Goal: Transaction & Acquisition: Purchase product/service

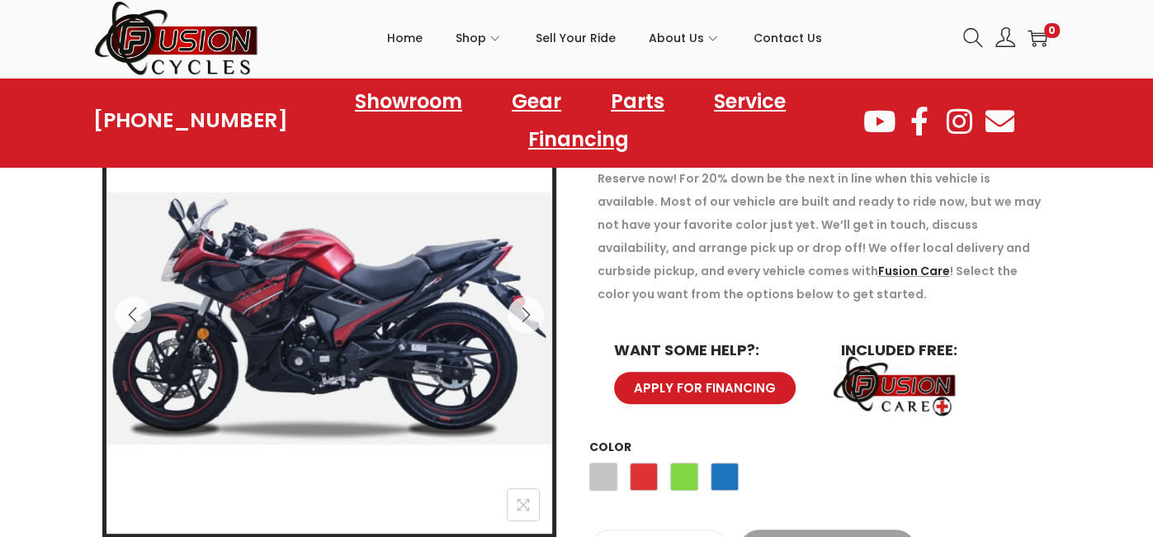
scroll to position [263, 0]
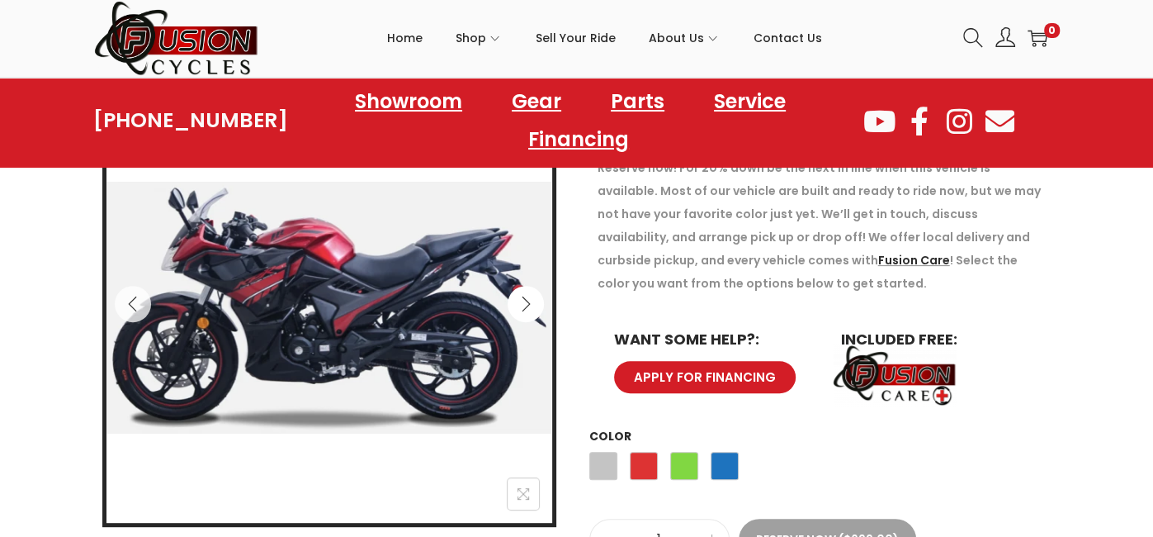
click at [527, 298] on icon "Next" at bounding box center [526, 303] width 17 height 17
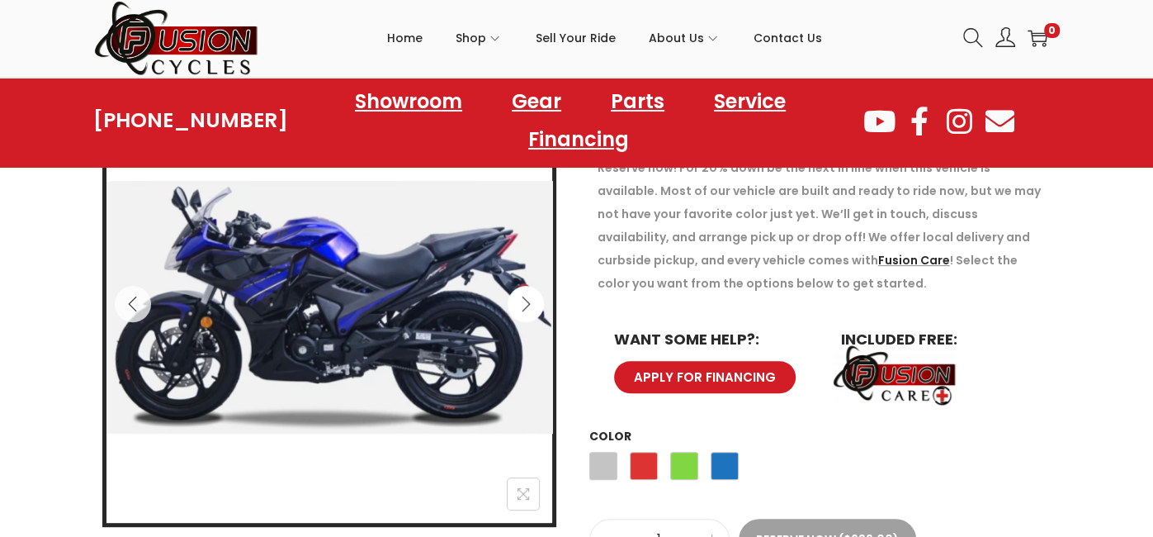
click at [527, 298] on icon "Next" at bounding box center [526, 303] width 17 height 17
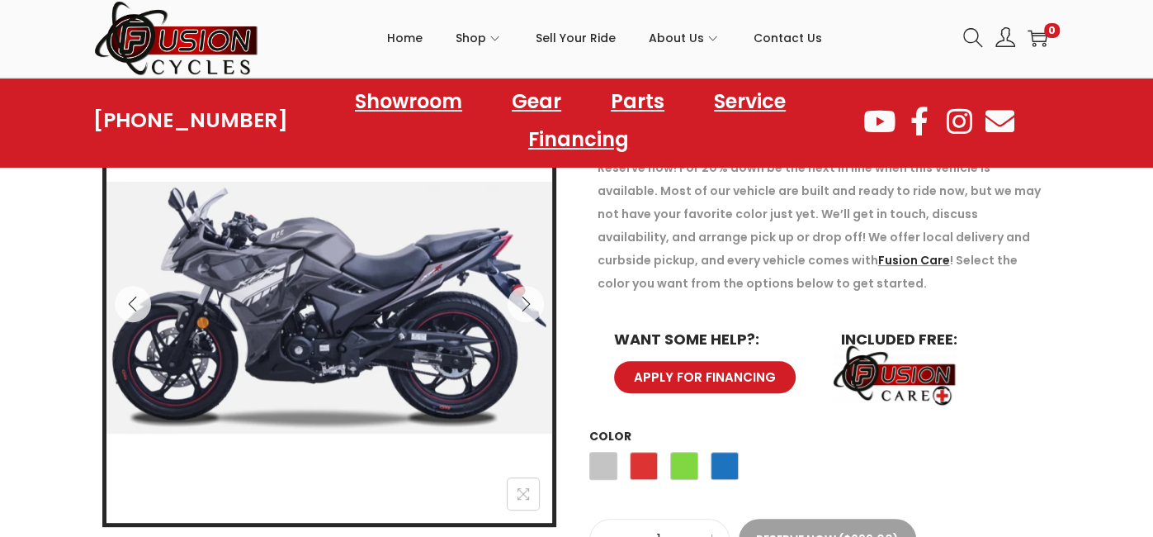
click at [399, 378] on img at bounding box center [294, 273] width 669 height 378
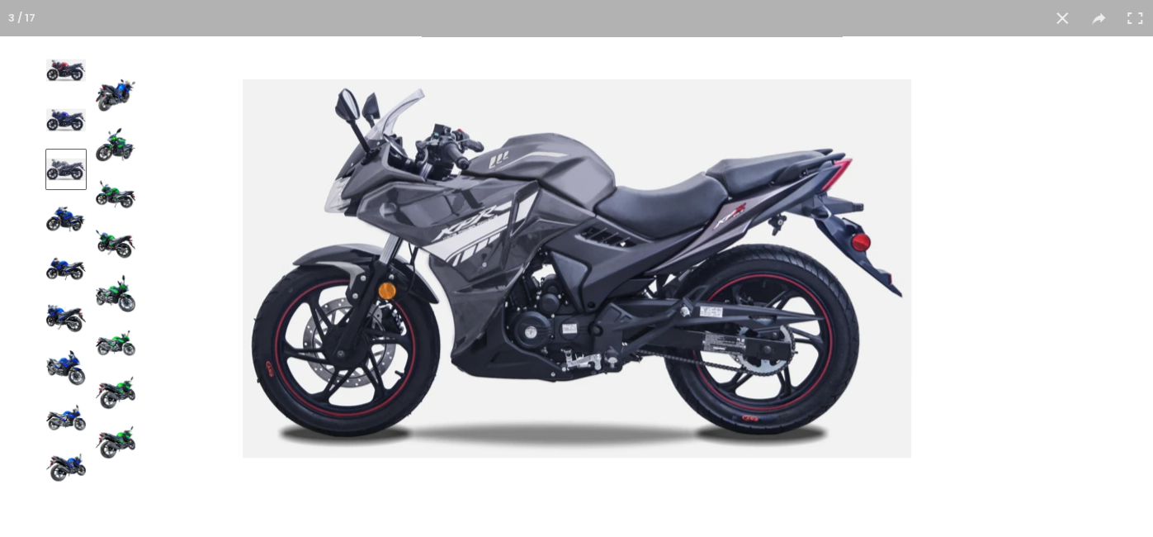
scroll to position [32, 0]
click at [116, 291] on img at bounding box center [116, 293] width 40 height 40
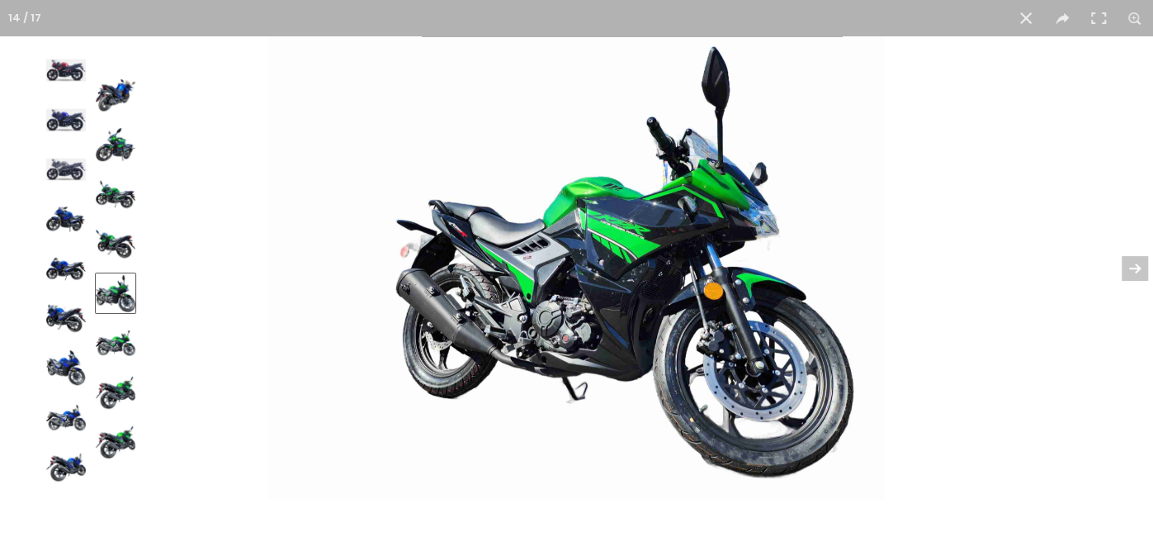
click at [999, 182] on div at bounding box center [843, 304] width 1153 height 537
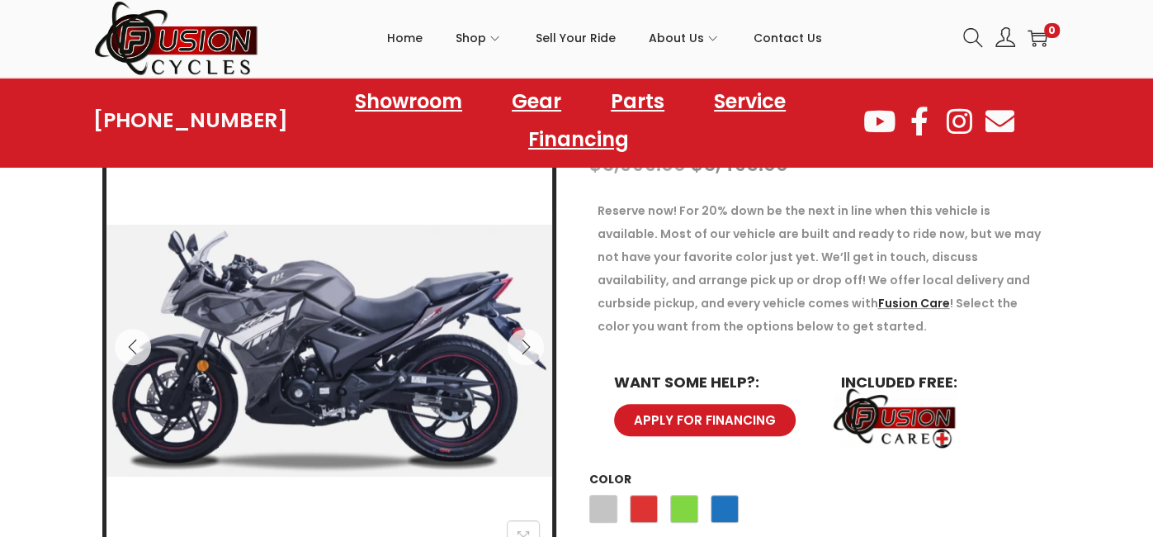
scroll to position [229, 0]
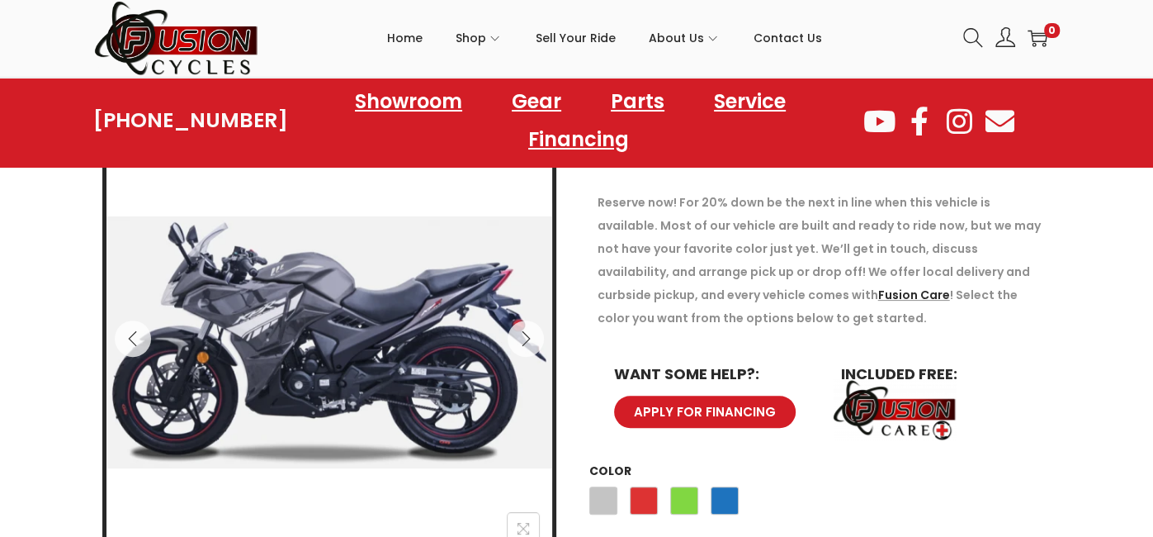
click at [831, 294] on p "Reserve now! For 20% down be the next in line when this vehicle is available. M…" at bounding box center [825, 260] width 454 height 139
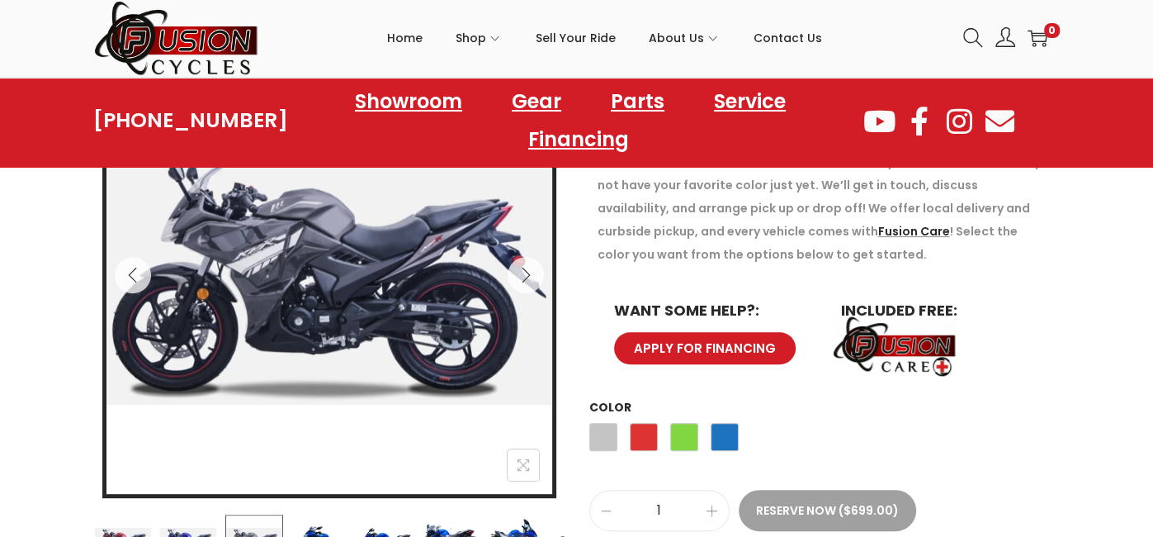
scroll to position [294, 0]
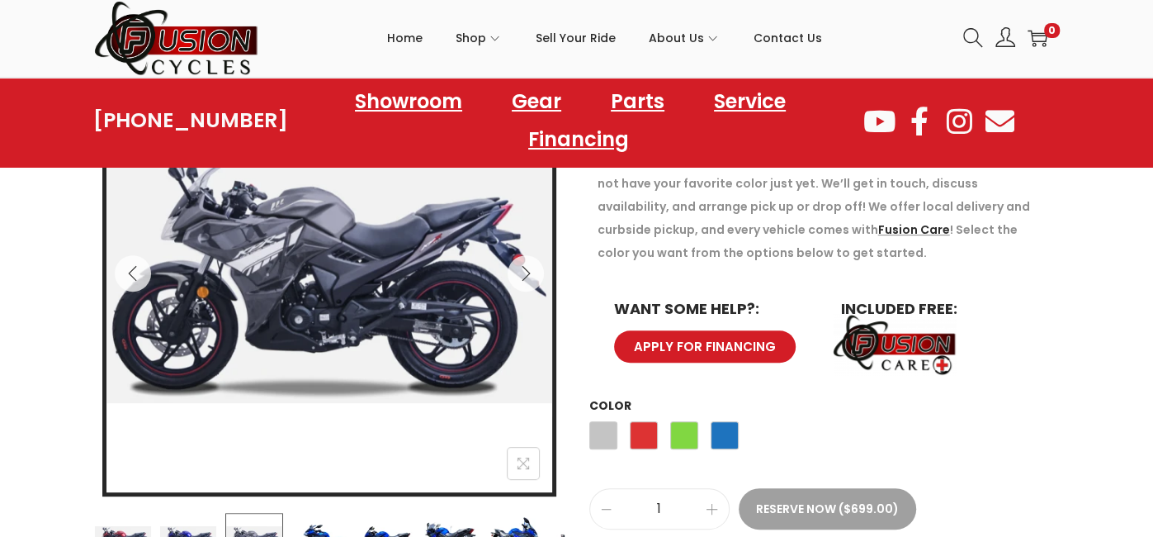
click at [693, 344] on span "APPLY FOR FINANCING" at bounding box center [705, 346] width 142 height 12
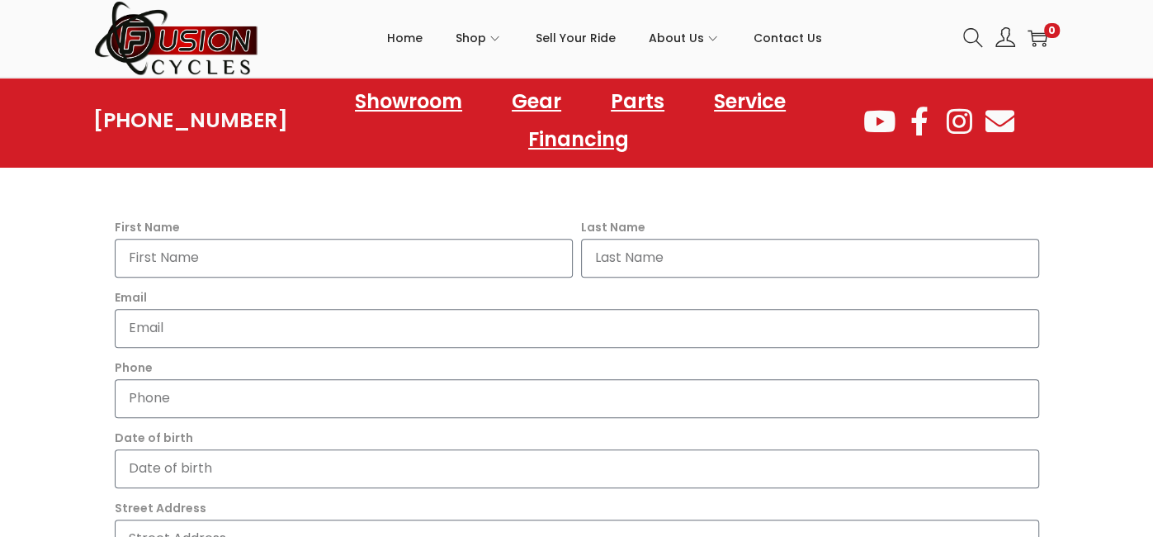
scroll to position [461, 0]
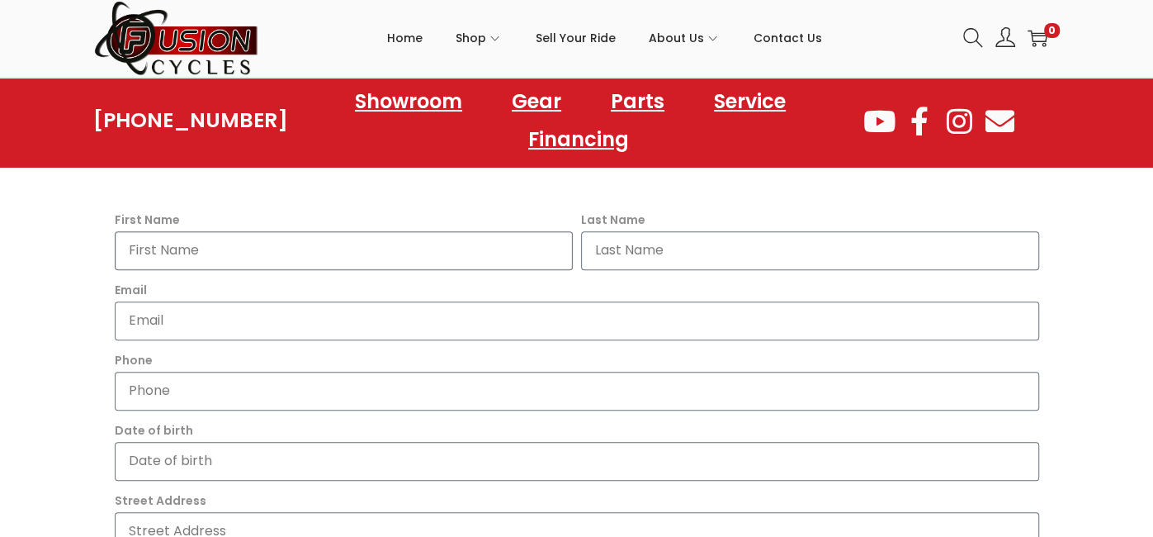
click at [357, 248] on input "First Name" at bounding box center [344, 250] width 458 height 39
type input "[PERSON_NAME]"
type input "Sheaff"
type input "sheaffmatthew42@gmail.com"
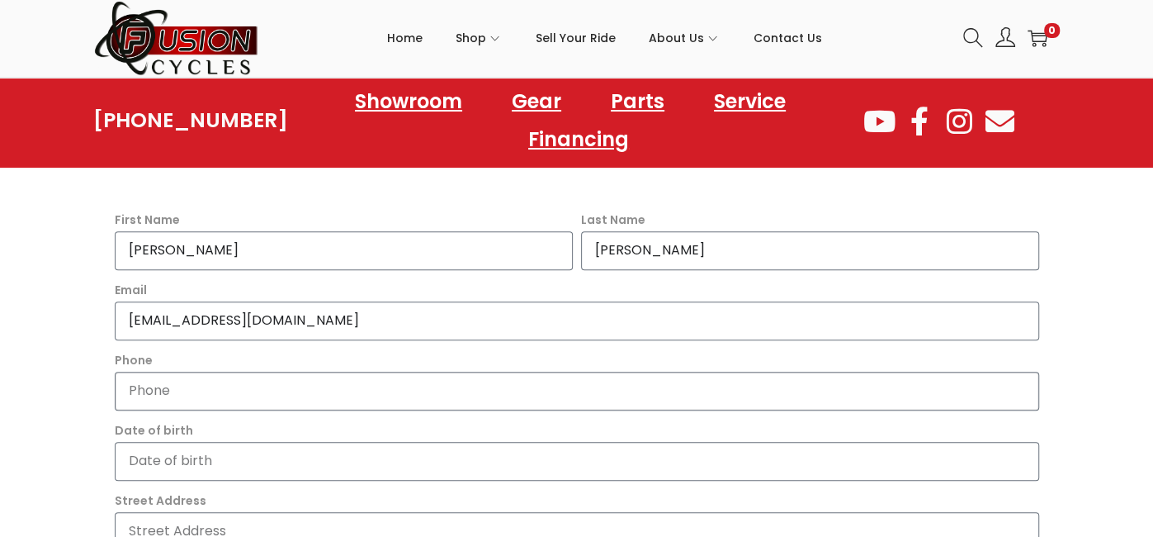
type input "5406134441"
type input "1008 Estates Rd Se"
type input "Roanoke"
type input "VA"
click at [248, 446] on input "Date of birth" at bounding box center [577, 461] width 924 height 39
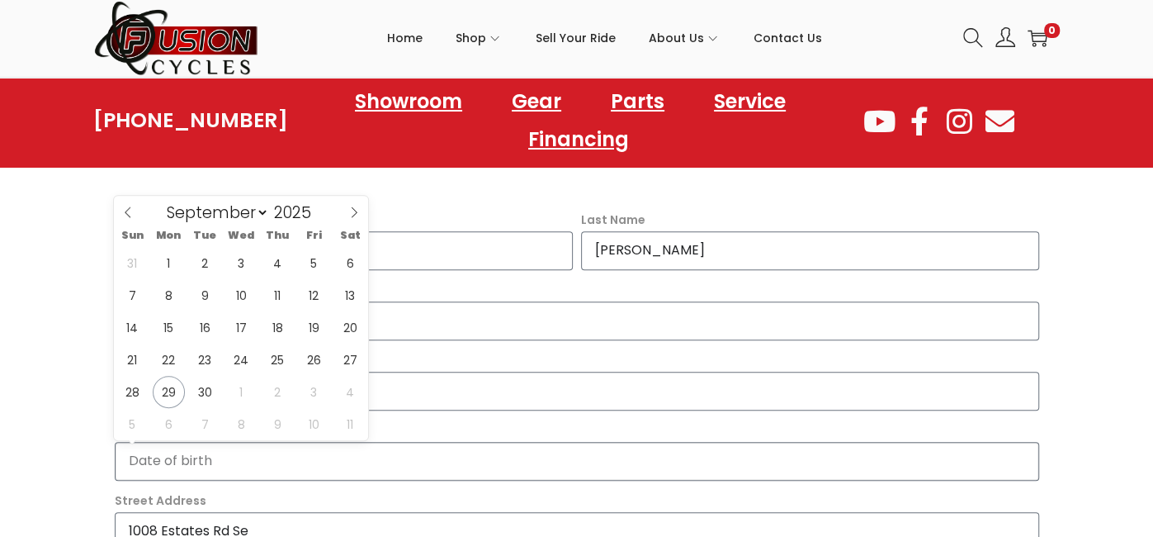
click at [248, 446] on input "Date of birth" at bounding box center [577, 461] width 924 height 39
click at [352, 215] on icon at bounding box center [355, 211] width 6 height 11
select select "11"
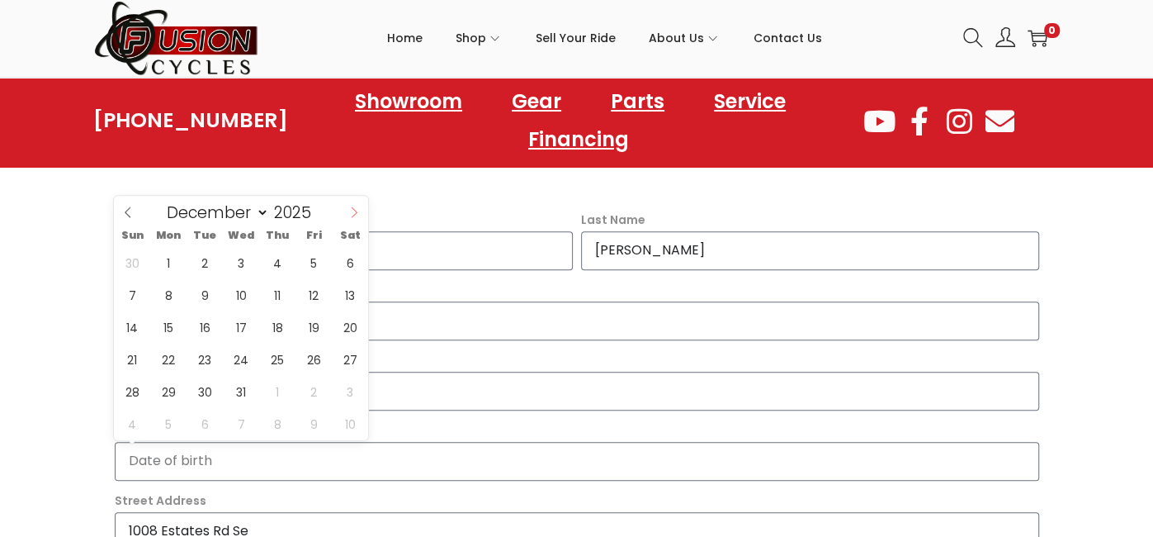
click at [352, 215] on icon at bounding box center [355, 211] width 6 height 11
type input "2026"
click at [352, 215] on icon at bounding box center [355, 211] width 6 height 11
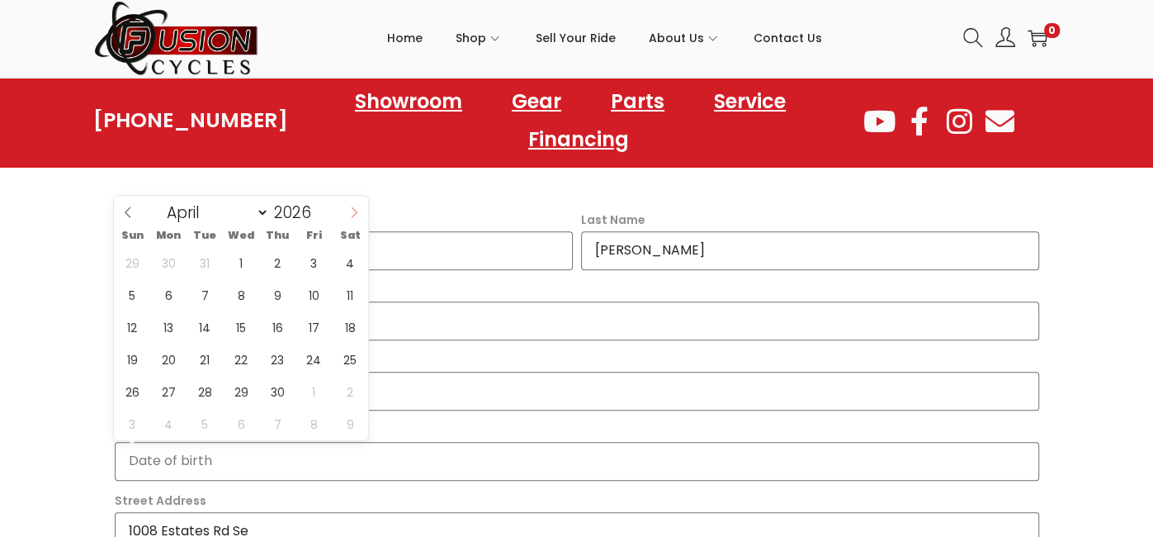
click at [352, 215] on icon at bounding box center [354, 212] width 12 height 12
select select "4"
click at [123, 326] on span "10" at bounding box center [132, 327] width 32 height 32
type input "2026-05-10"
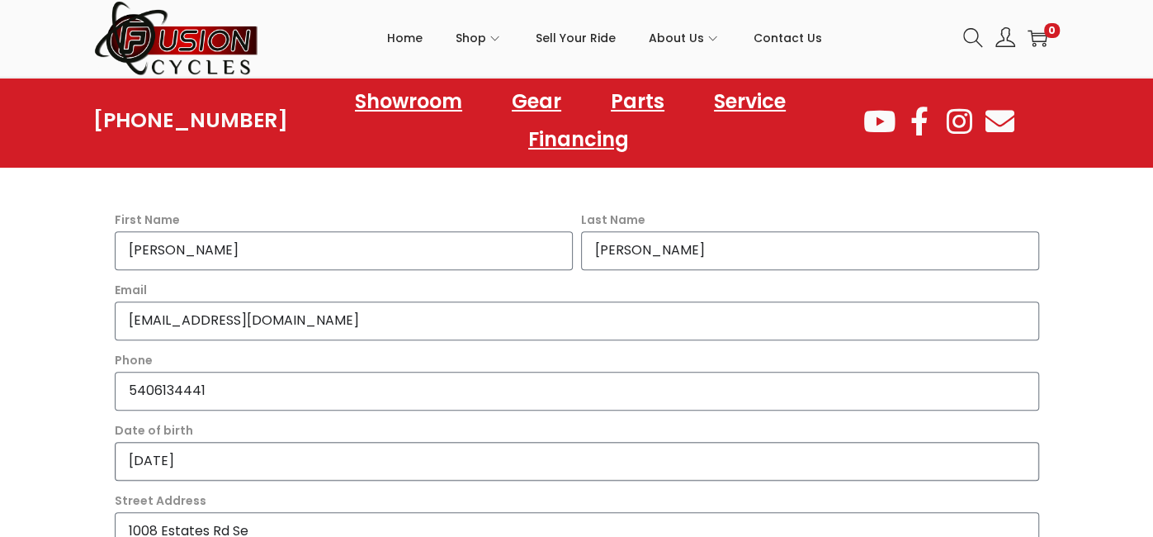
click at [157, 460] on input "2026-05-10" at bounding box center [577, 461] width 924 height 39
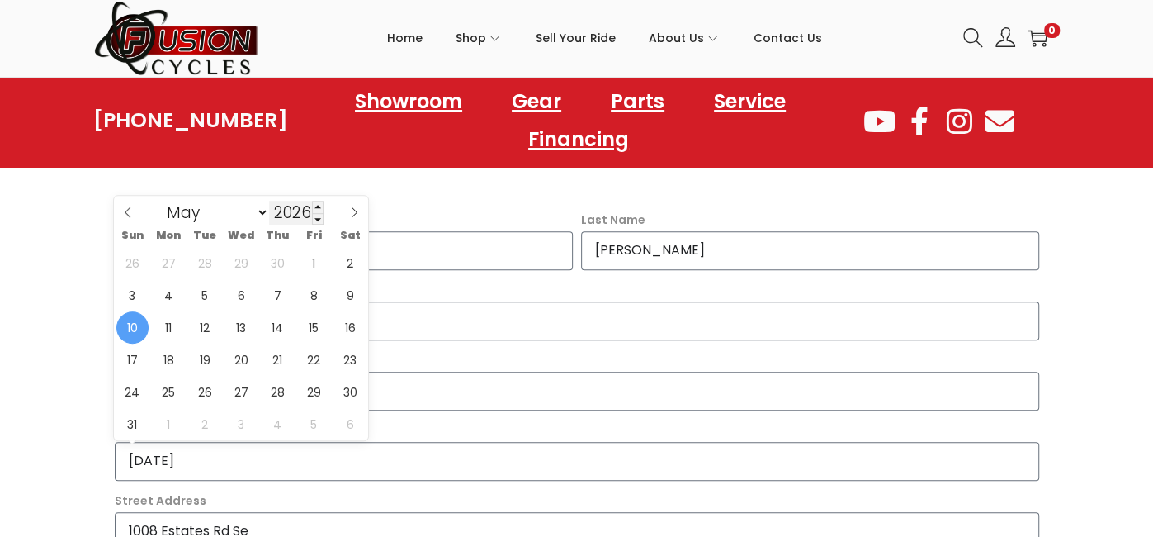
click at [291, 205] on input "2026" at bounding box center [296, 213] width 54 height 24
click at [320, 210] on span at bounding box center [318, 207] width 12 height 12
click at [318, 218] on span at bounding box center [318, 219] width 12 height 12
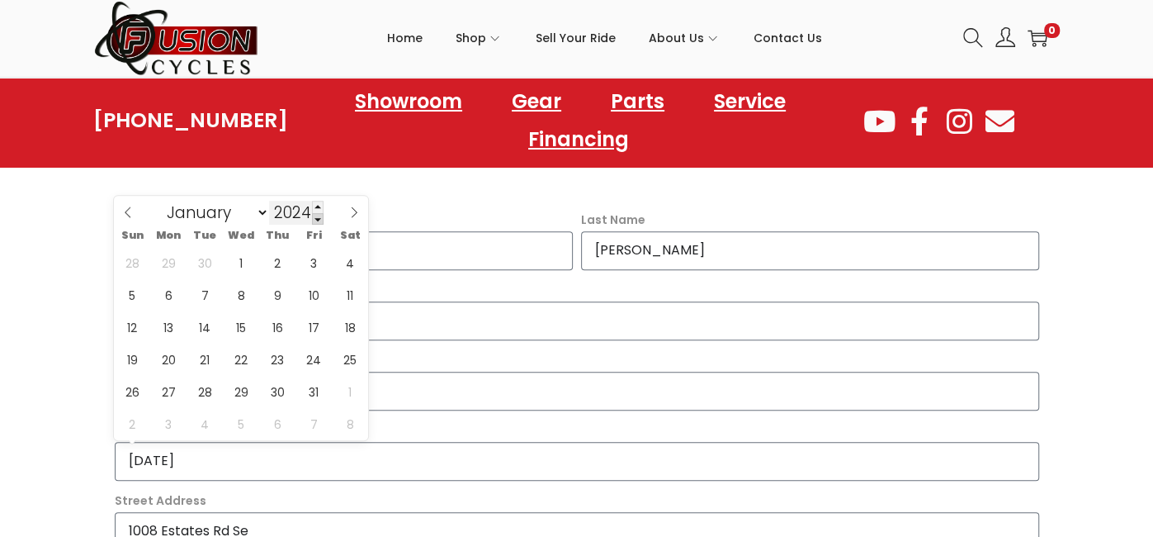
click at [318, 218] on span at bounding box center [318, 219] width 12 height 12
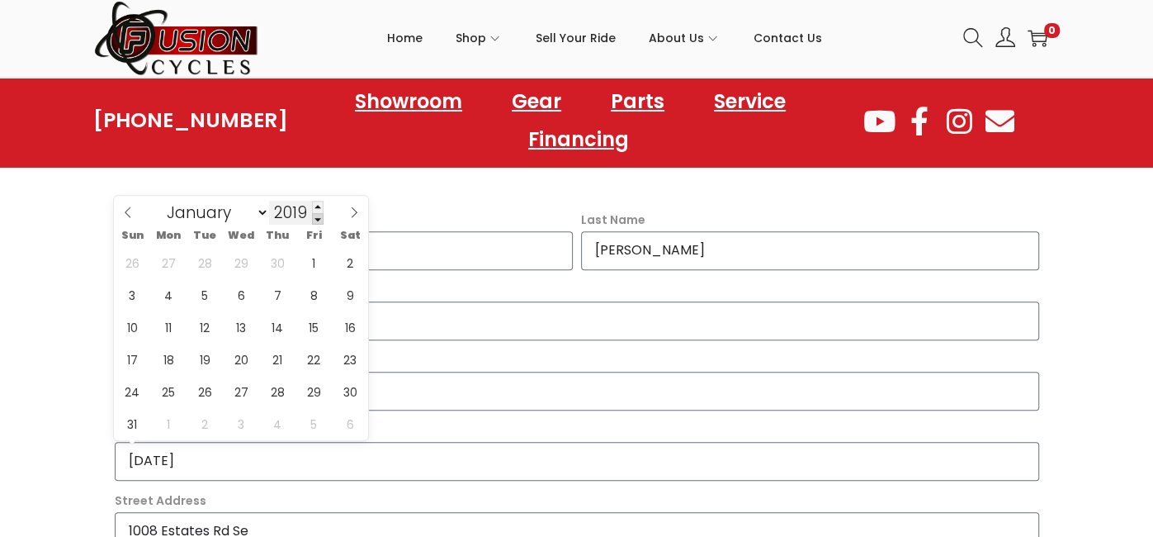
click at [318, 218] on span at bounding box center [318, 219] width 12 height 12
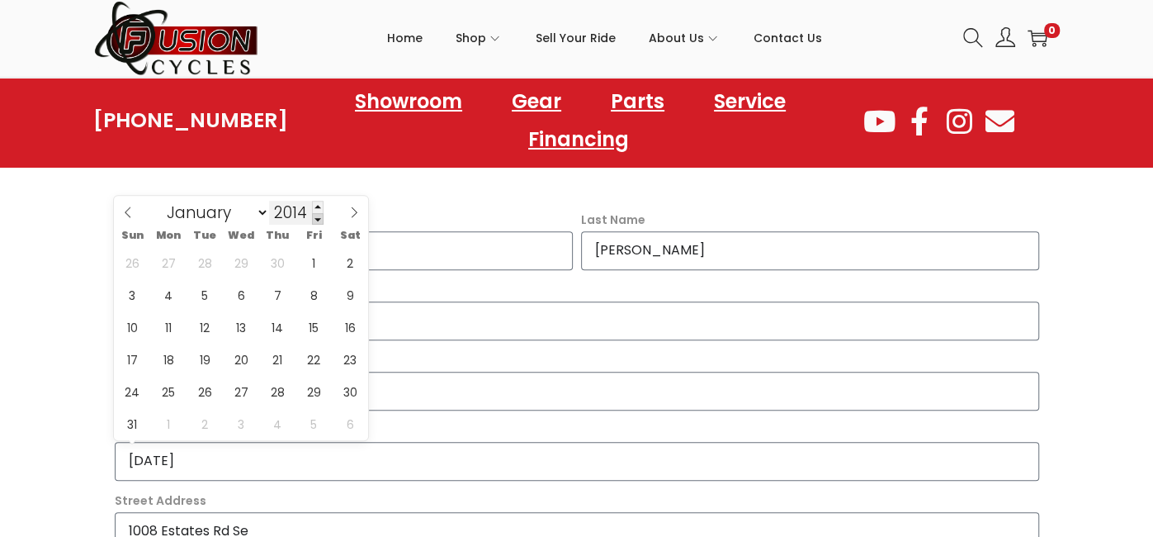
click at [318, 218] on span at bounding box center [318, 219] width 12 height 12
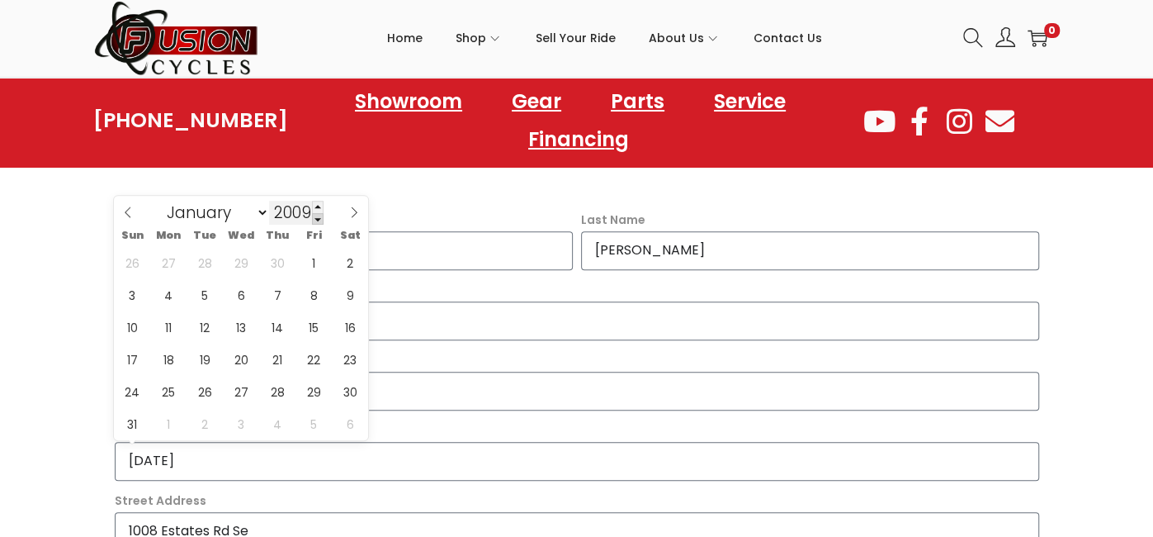
click at [318, 218] on span at bounding box center [318, 219] width 12 height 12
click at [314, 216] on span at bounding box center [318, 219] width 12 height 12
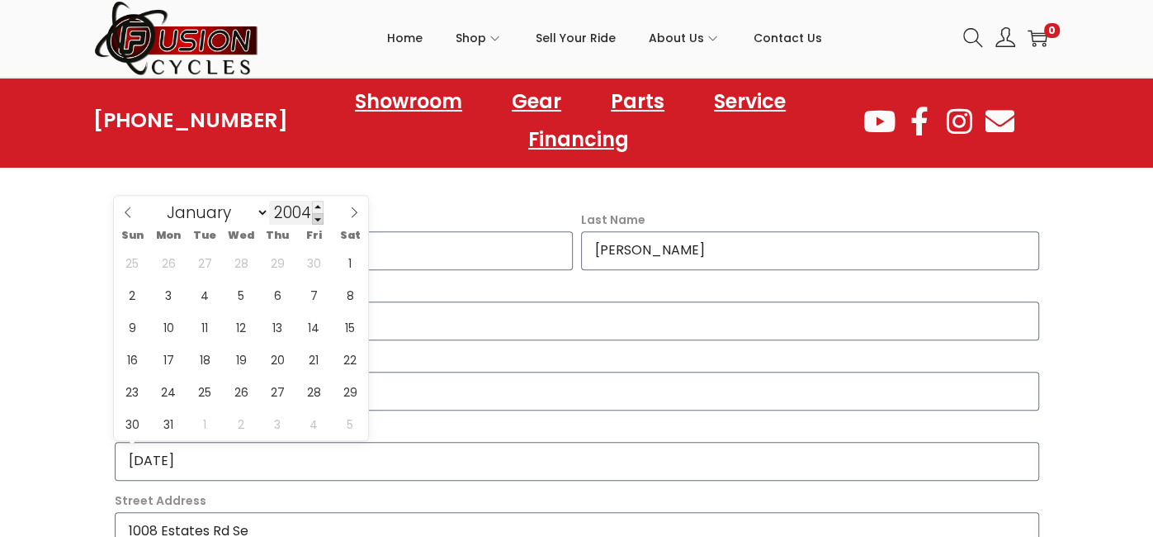
click at [314, 216] on span at bounding box center [318, 219] width 12 height 12
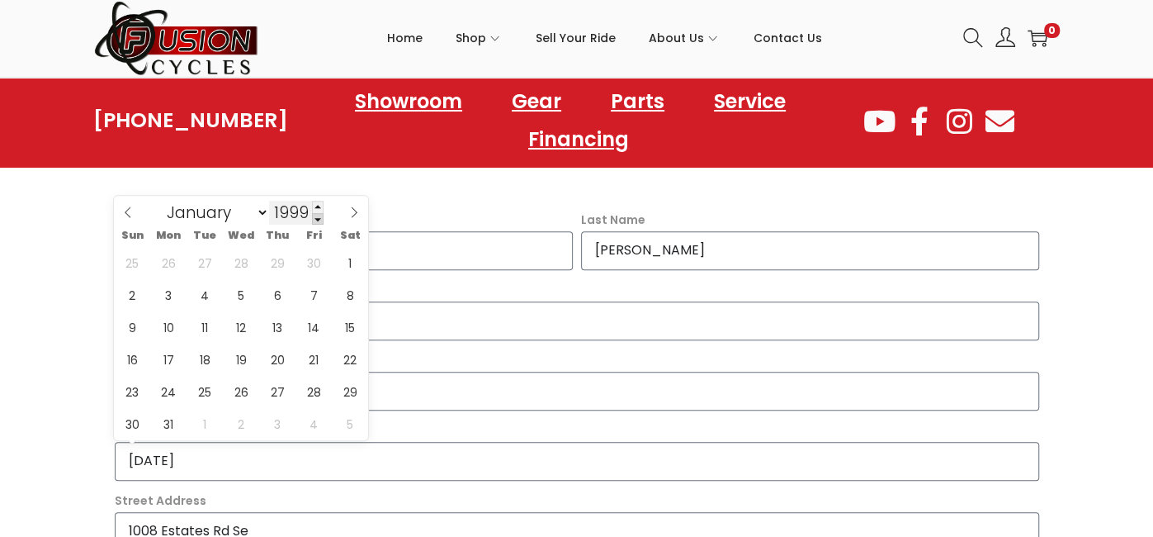
click at [314, 216] on span at bounding box center [318, 219] width 12 height 12
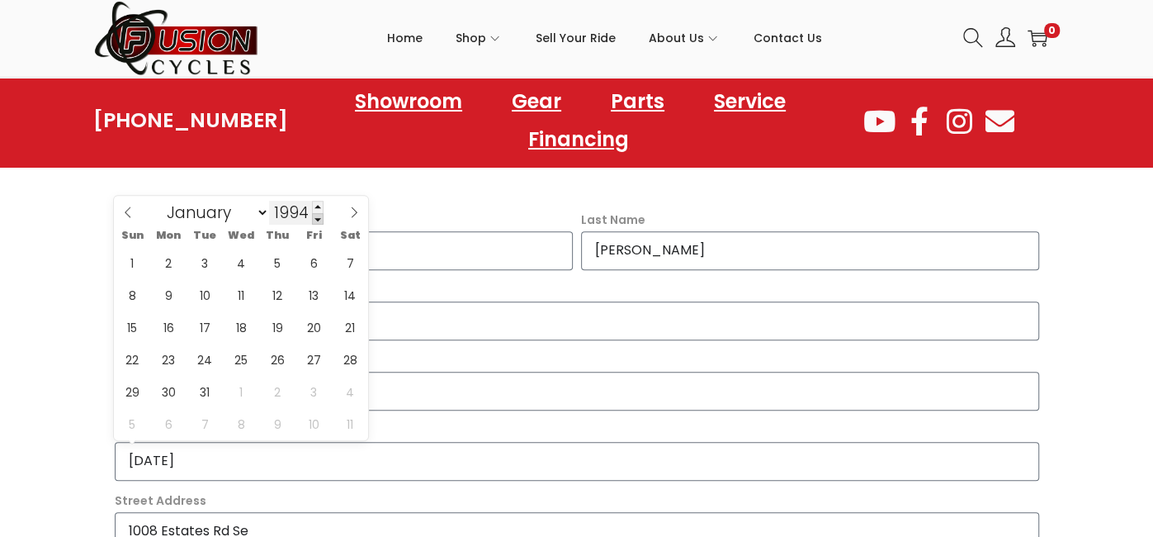
click at [314, 216] on span at bounding box center [318, 219] width 12 height 12
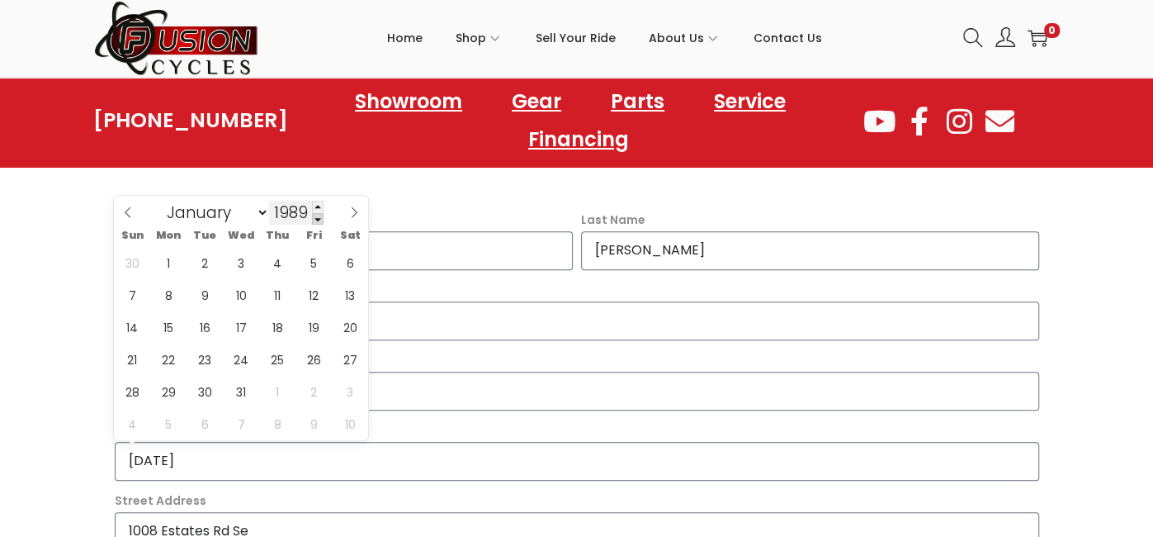
click at [314, 216] on span at bounding box center [318, 219] width 12 height 12
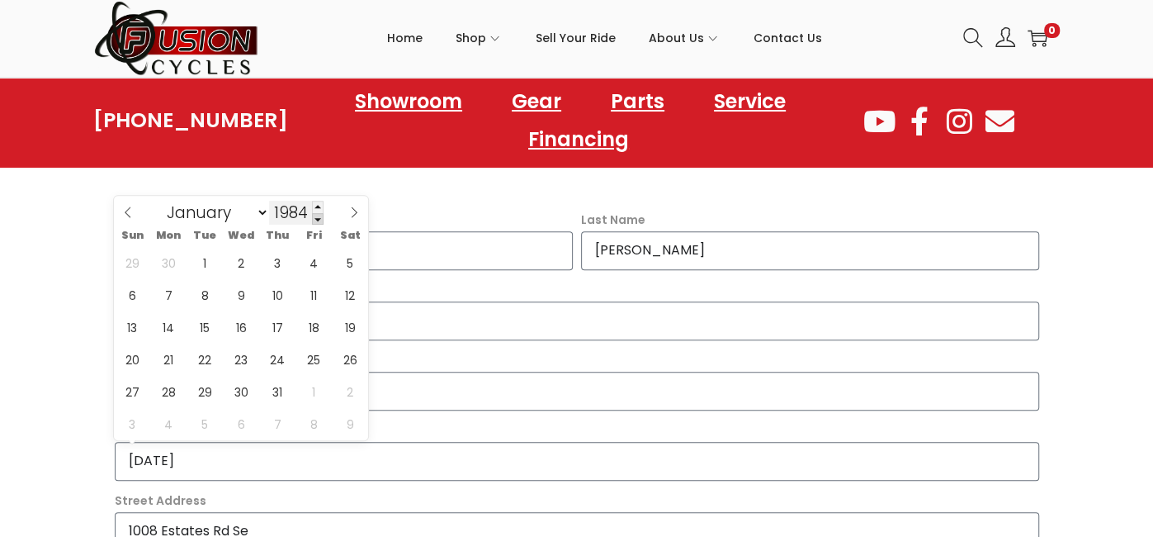
click at [314, 216] on span at bounding box center [318, 219] width 12 height 12
type input "1983"
click at [214, 300] on span "10" at bounding box center [205, 295] width 32 height 32
type input "1983-05-10"
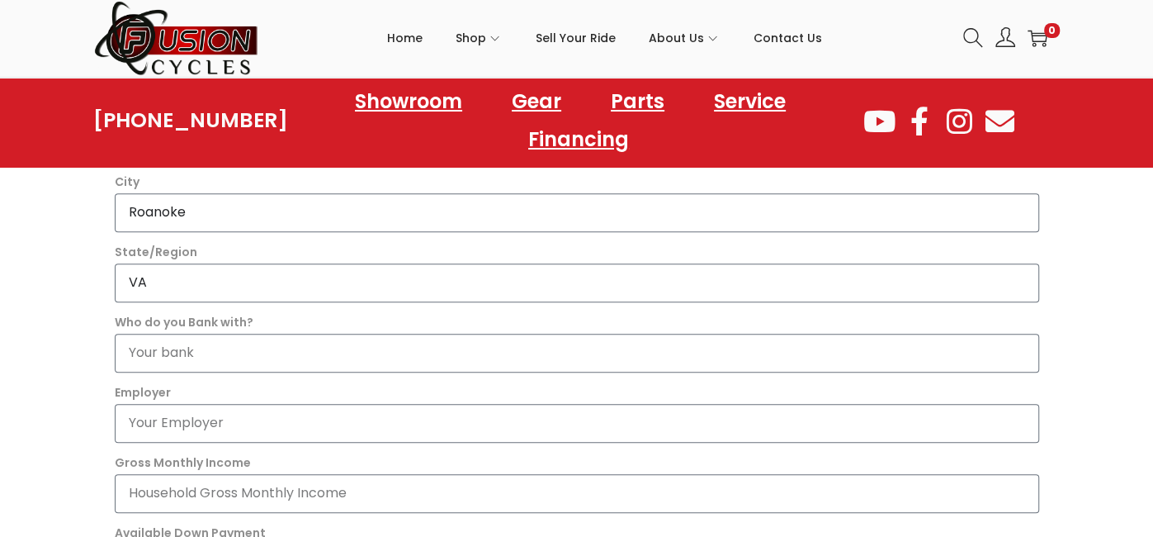
scroll to position [858, 0]
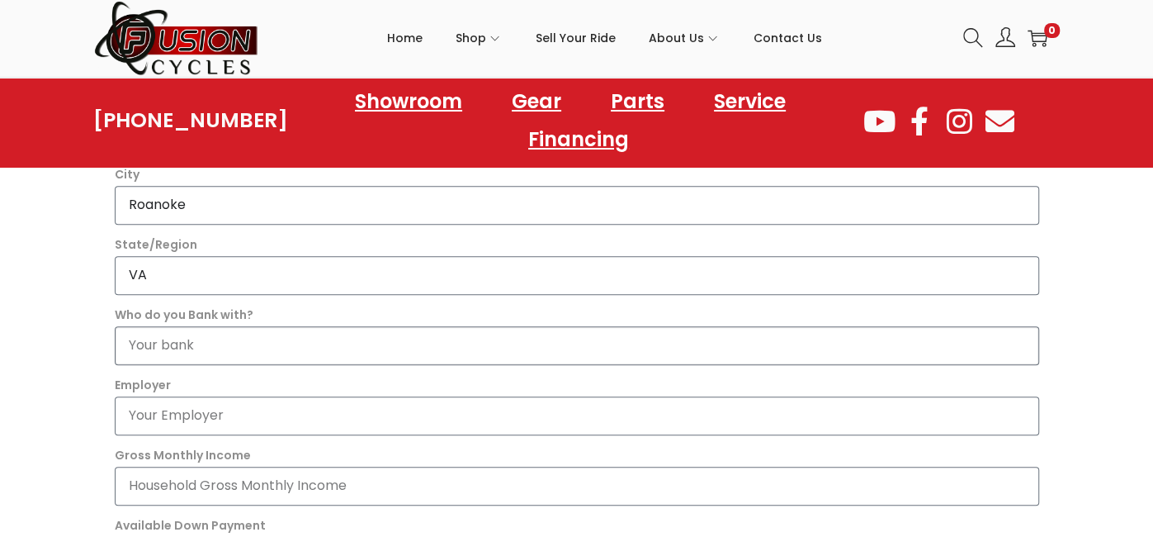
click at [212, 341] on input "Who do you Bank with?" at bounding box center [577, 345] width 924 height 39
click at [158, 342] on input "SUNTruist" at bounding box center [577, 345] width 924 height 39
type input "Suntruist"
click at [106, 411] on div "It's easy to apply Owning a powersports vehicle can be more affordable than you…" at bounding box center [576, 203] width 941 height 1326
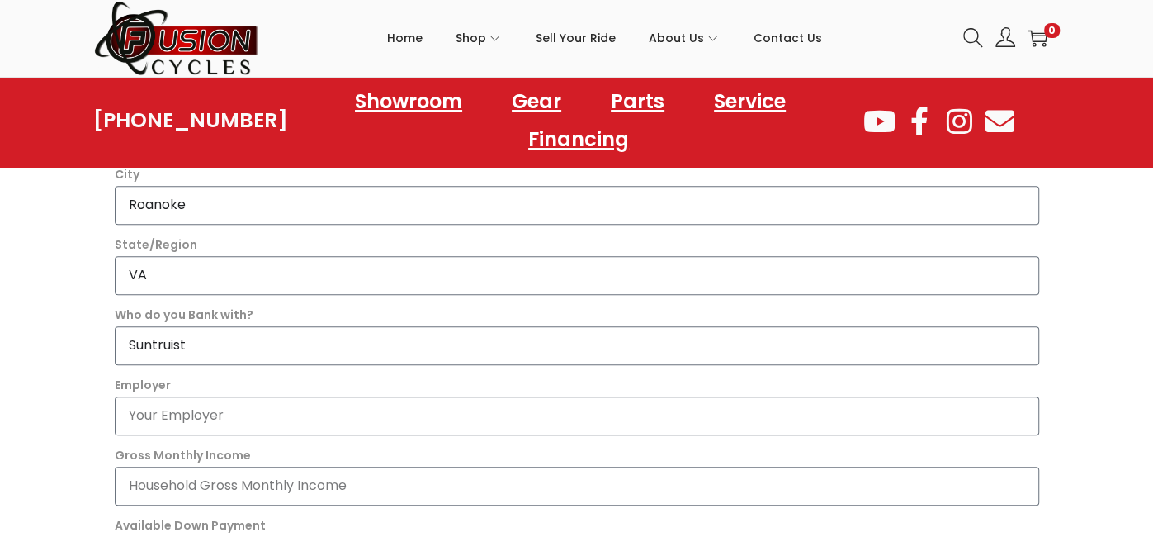
scroll to position [891, 0]
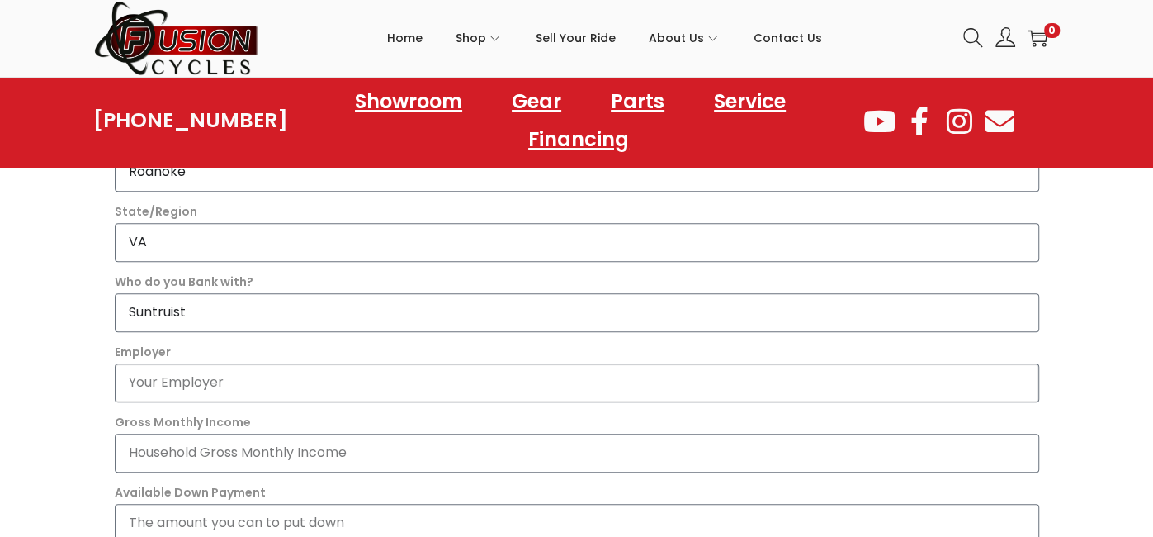
click at [142, 386] on input "Employer" at bounding box center [577, 382] width 924 height 39
click at [154, 380] on input "Entrpenuer" at bounding box center [577, 382] width 924 height 39
click at [180, 381] on input "Entrepenuer" at bounding box center [577, 382] width 924 height 39
click at [223, 381] on input "Entrepreunuer" at bounding box center [577, 382] width 924 height 39
type input "Entrepreneur"
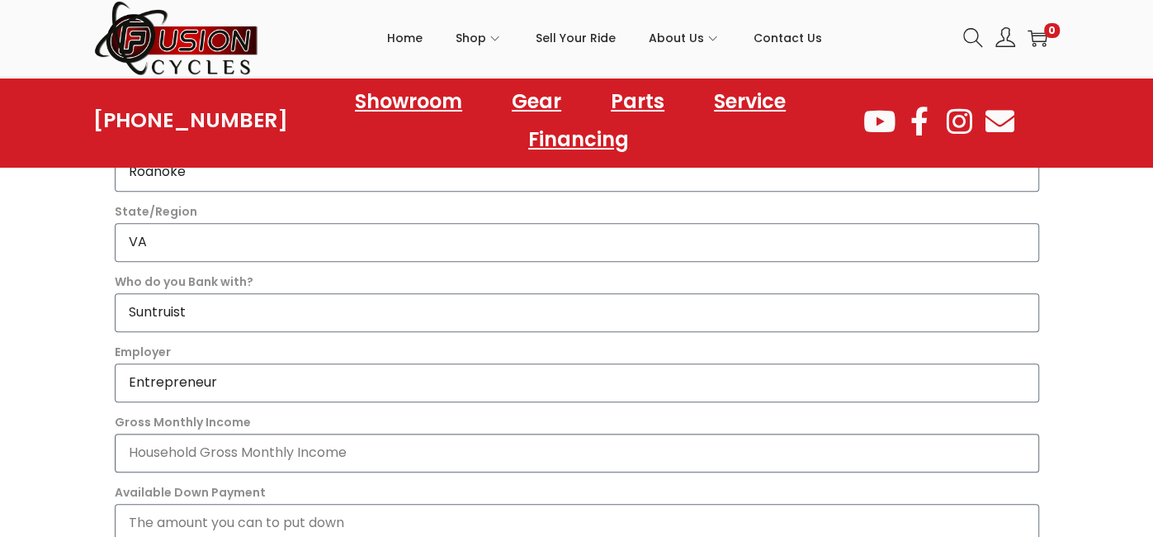
click at [177, 452] on input "Gross Monthly Income" at bounding box center [577, 452] width 924 height 39
click at [145, 444] on input "40000" at bounding box center [577, 452] width 924 height 39
click at [92, 456] on section "It's easy to apply Owning a powersports vehicle can be more affordable than you…" at bounding box center [576, 170] width 1153 height 1326
click at [139, 451] on input "40,000" at bounding box center [577, 452] width 924 height 39
type input "10,000"
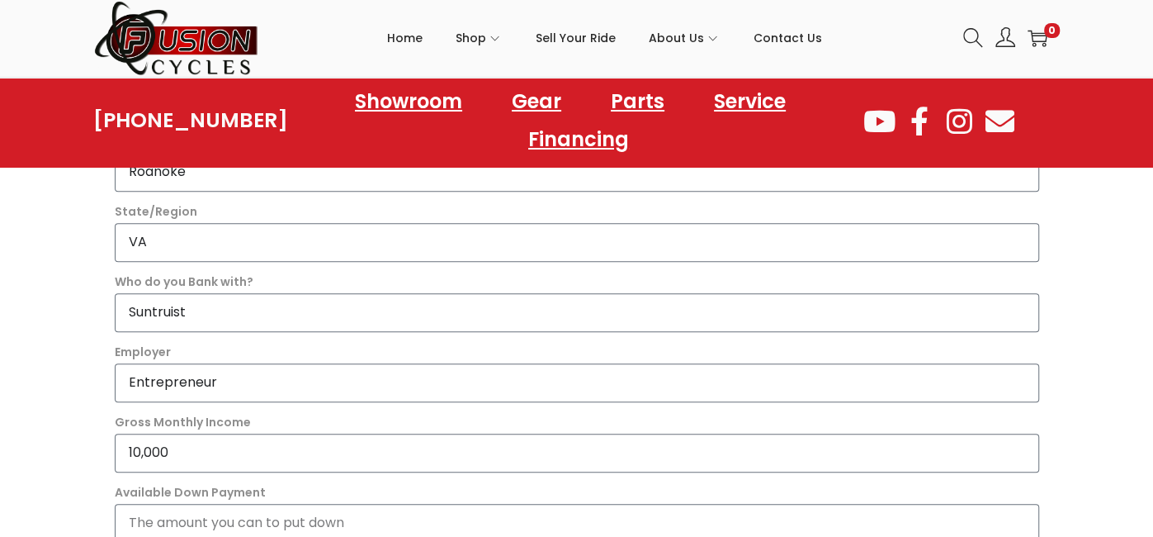
click at [106, 466] on div "It's easy to apply Owning a powersports vehicle can be more affordable than you…" at bounding box center [576, 170] width 941 height 1326
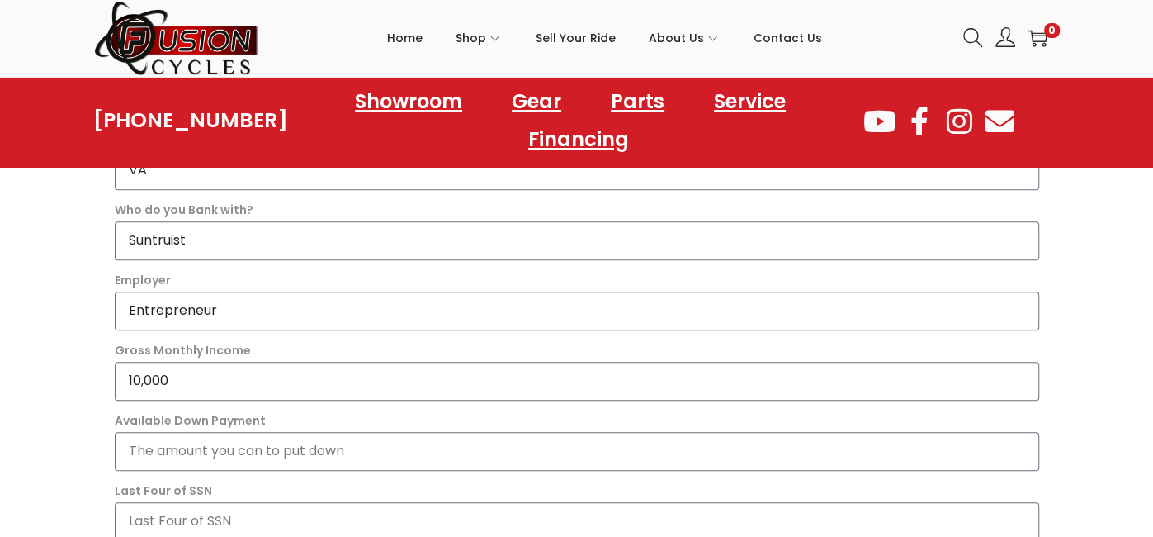
scroll to position [990, 0]
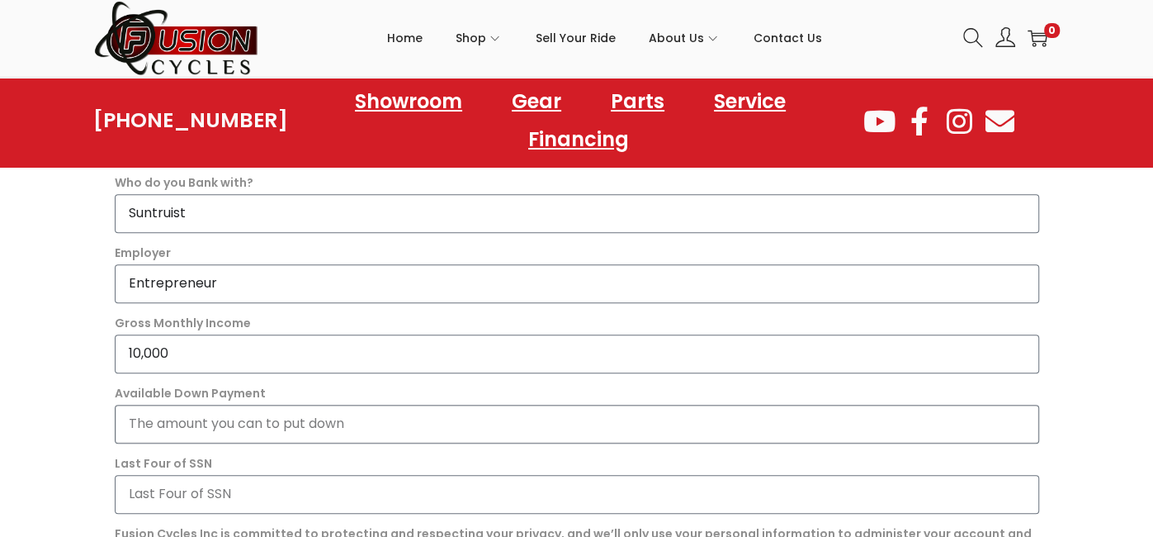
click at [171, 428] on input "Available Down Payment" at bounding box center [577, 423] width 924 height 39
type input "1"
type input "500"
click at [162, 494] on input "Last Four of SSN" at bounding box center [577, 494] width 924 height 39
type input "4"
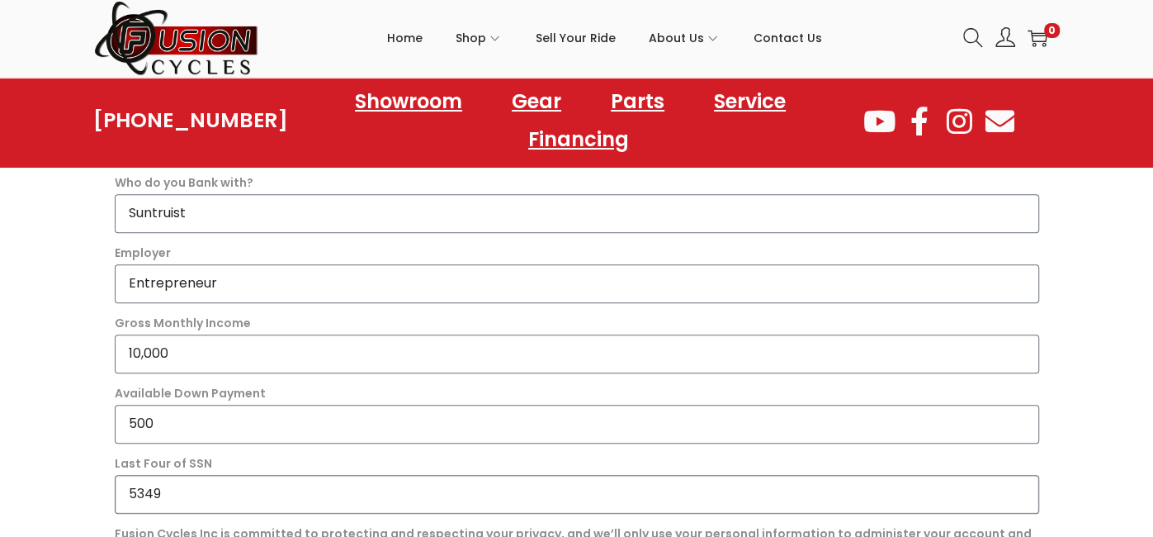
type input "5349"
click at [223, 286] on input "Entrepreneur" at bounding box center [577, 283] width 924 height 39
type input "E"
click at [291, 279] on input "Construction/Apprenticve" at bounding box center [577, 283] width 924 height 39
type input "Construction/Apprentice"
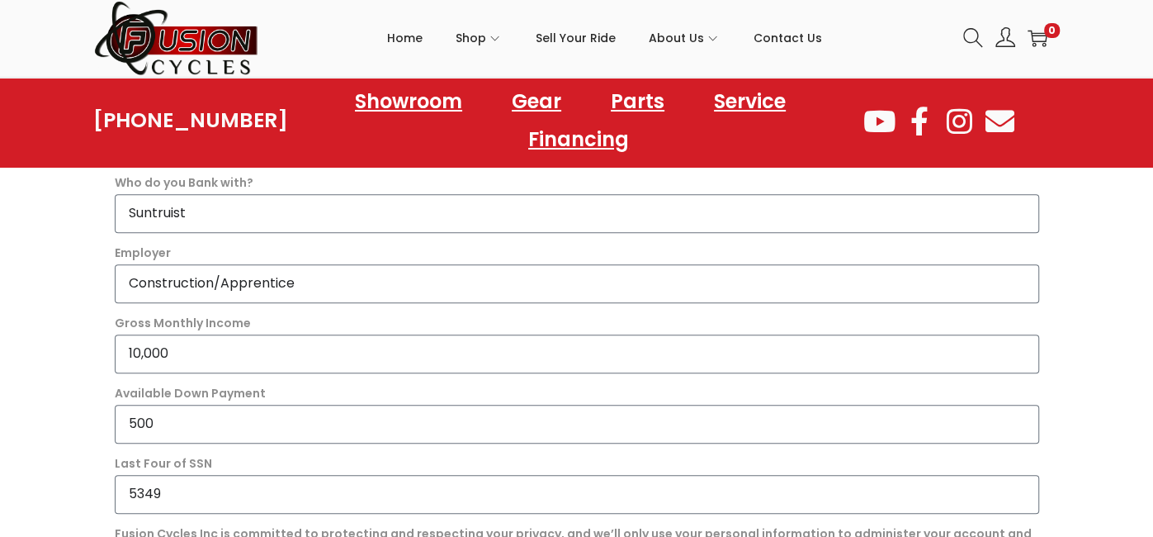
click at [91, 349] on section "It's easy to apply Owning a powersports vehicle can be more affordable than you…" at bounding box center [576, 71] width 1153 height 1326
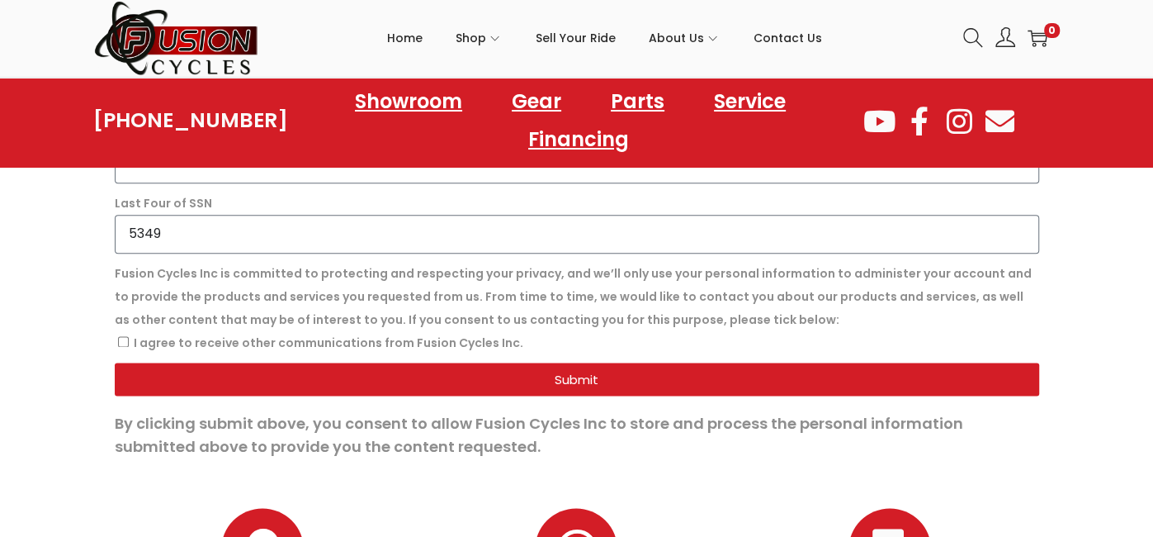
scroll to position [1253, 0]
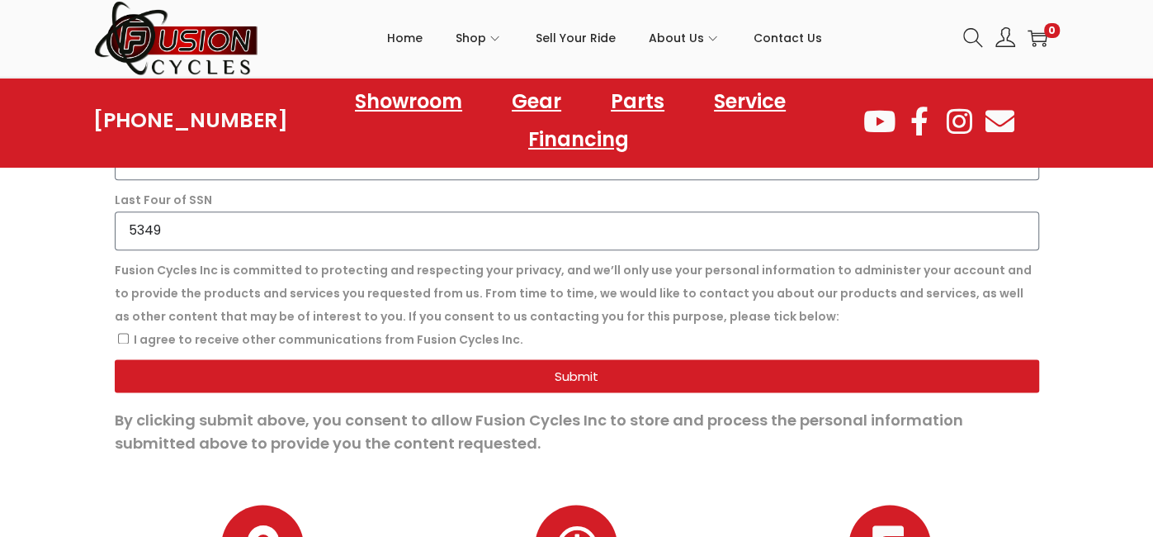
click at [480, 366] on button "Submit" at bounding box center [577, 375] width 924 height 33
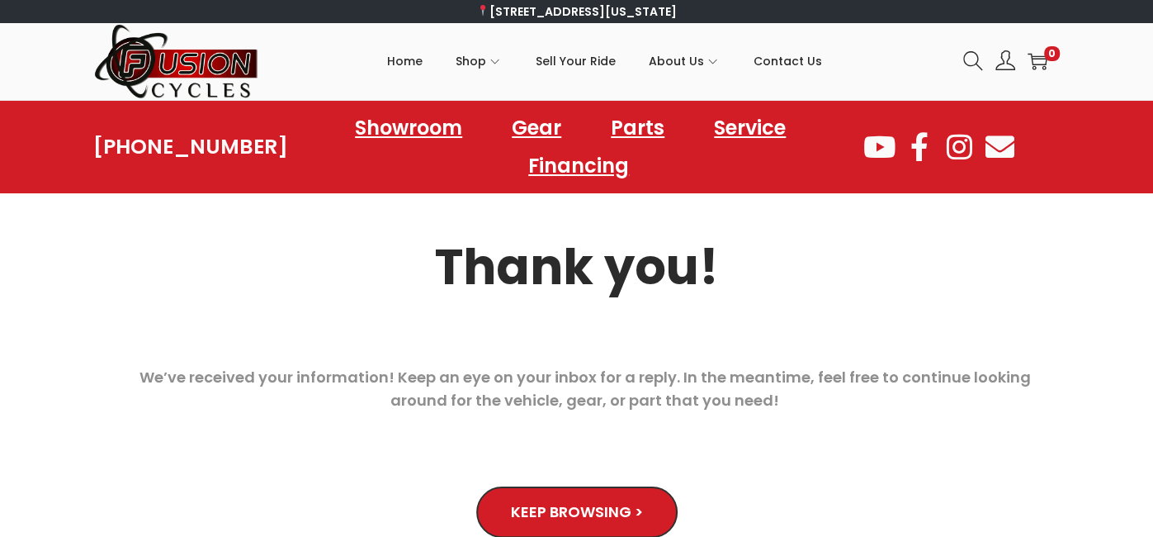
click at [154, 388] on div "We’ve received your information! Keep an eye on your inbox for a reply. In the …" at bounding box center [577, 389] width 924 height 46
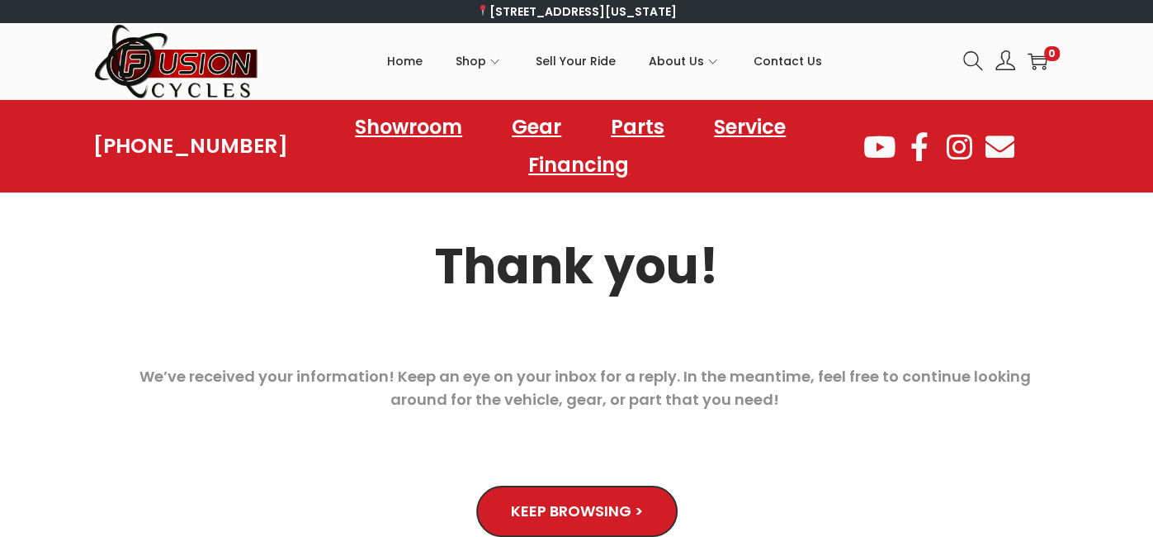
scroll to position [18, 0]
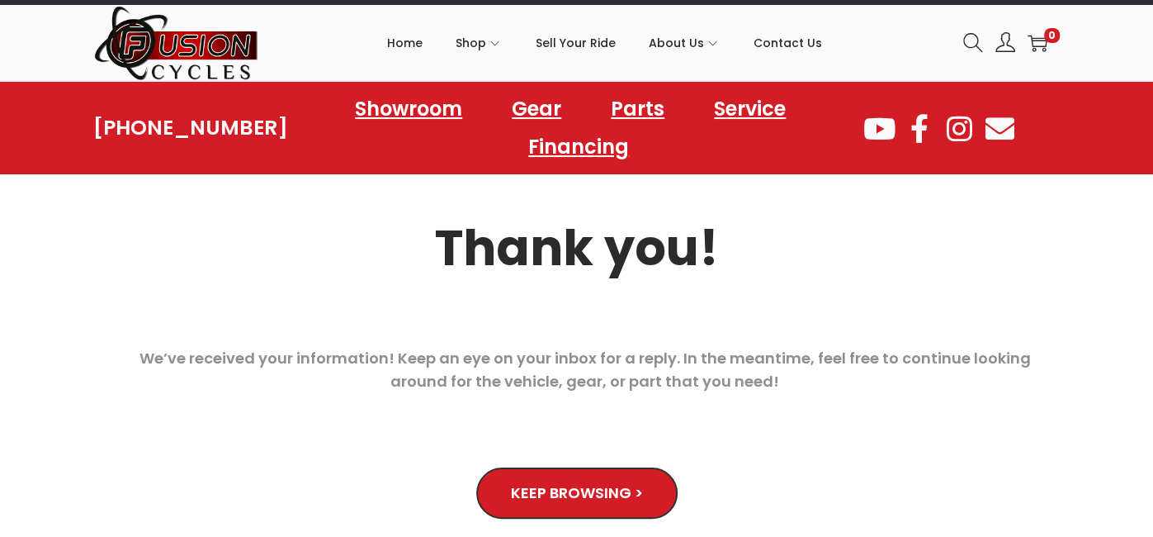
click at [532, 485] on span "Keep Browsing >" at bounding box center [577, 492] width 132 height 15
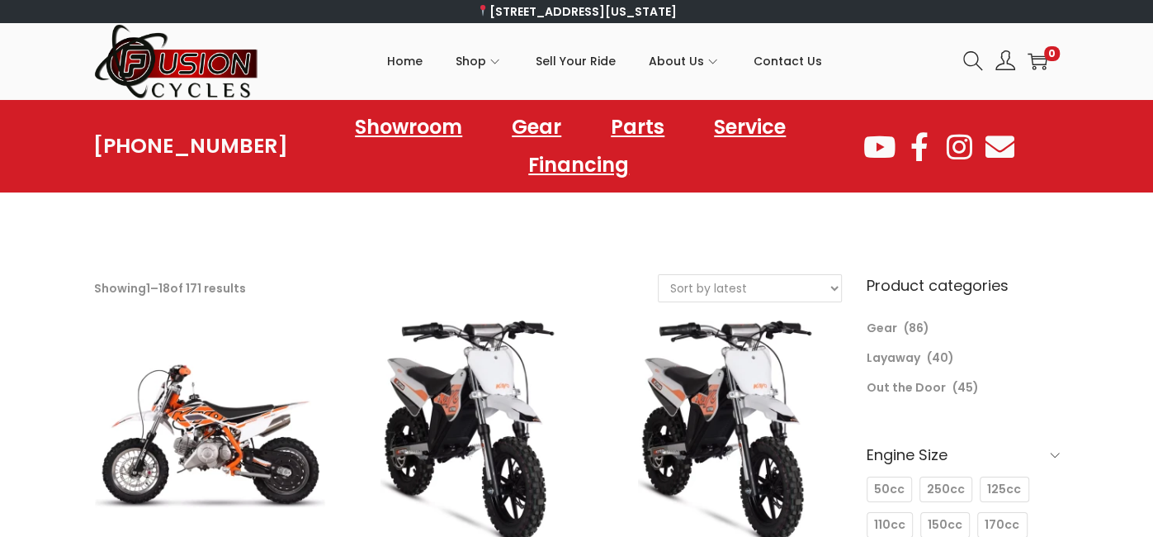
click at [561, 170] on link "Financing" at bounding box center [579, 164] width 160 height 45
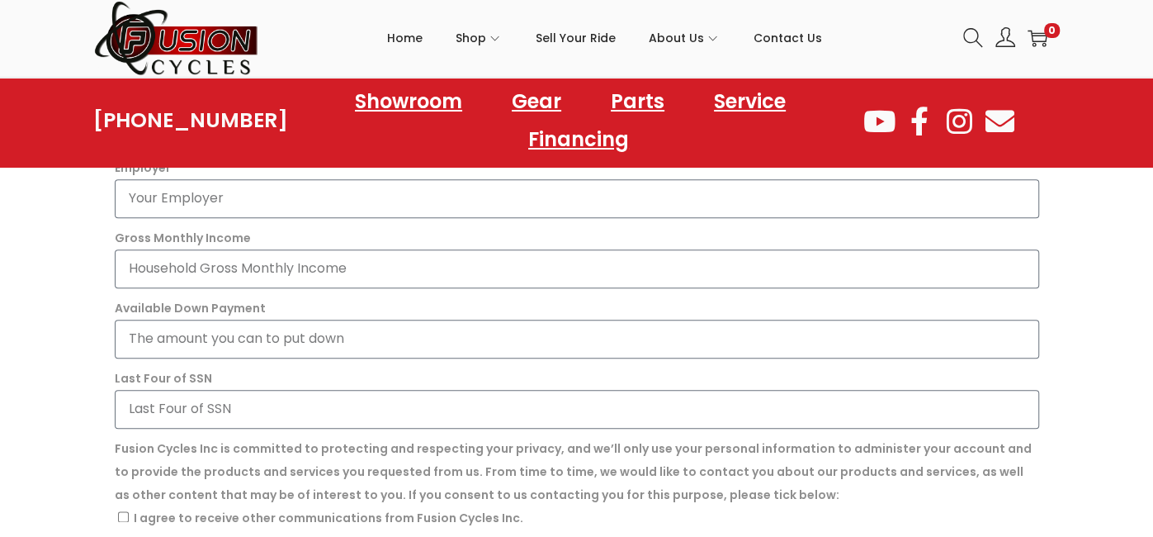
scroll to position [1122, 0]
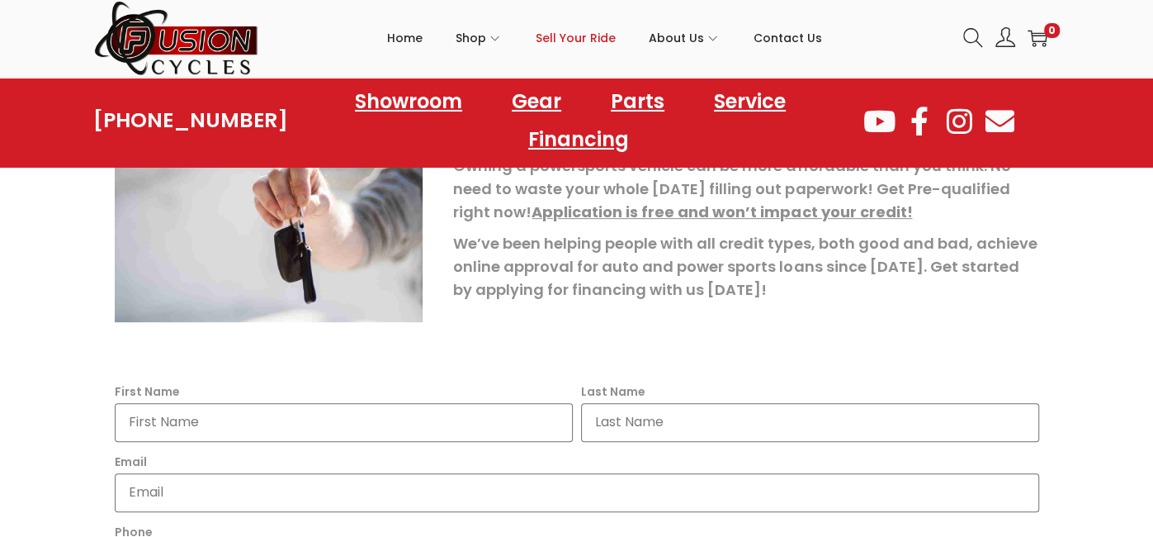
scroll to position [197, 0]
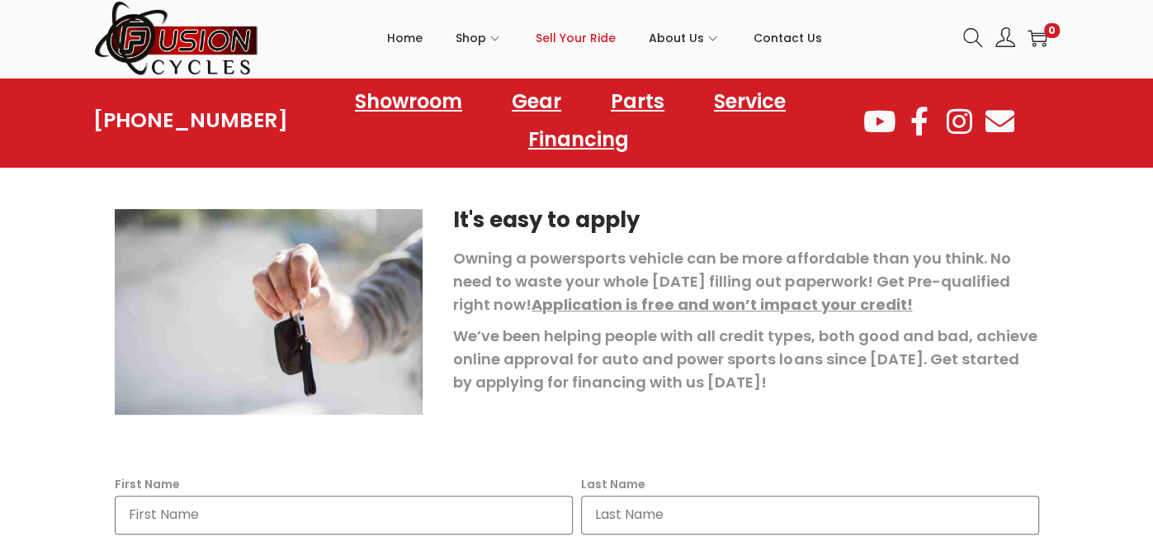
click at [572, 40] on span "Sell Your Ride" at bounding box center [576, 37] width 80 height 41
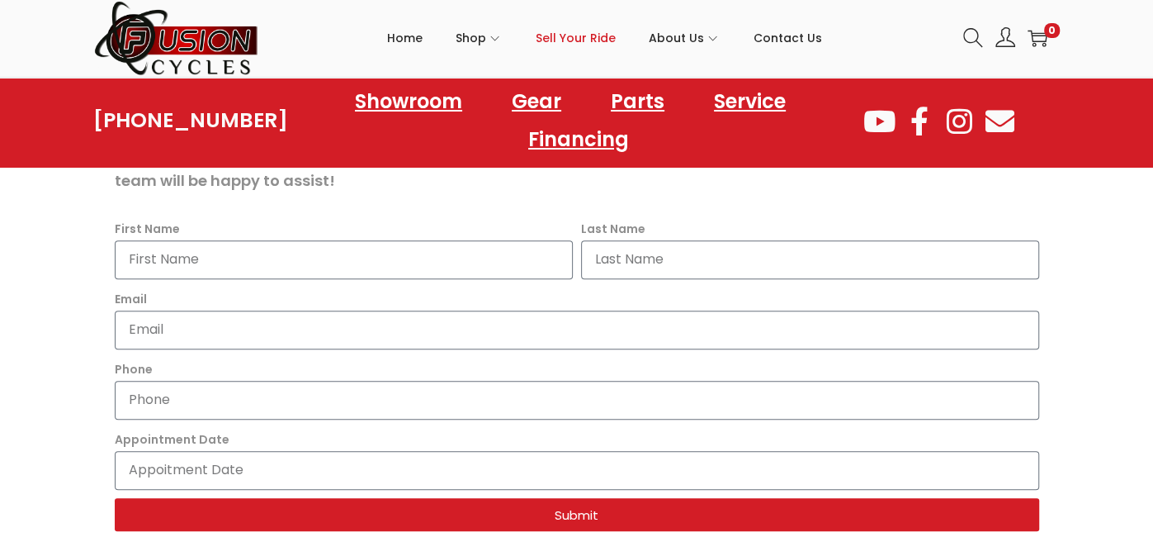
scroll to position [281, 0]
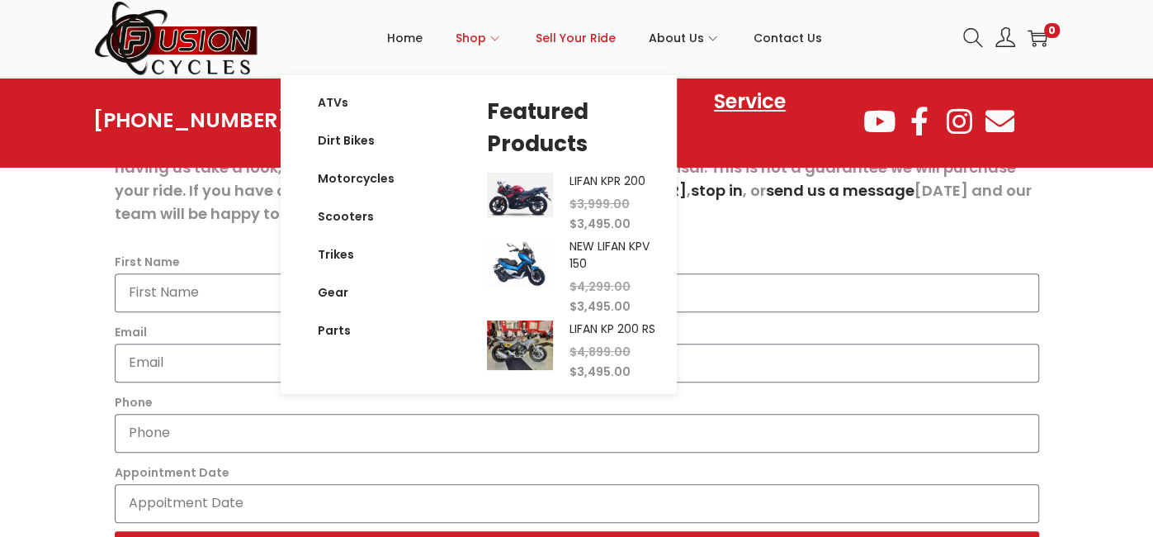
click at [482, 31] on span "Shop" at bounding box center [471, 37] width 31 height 41
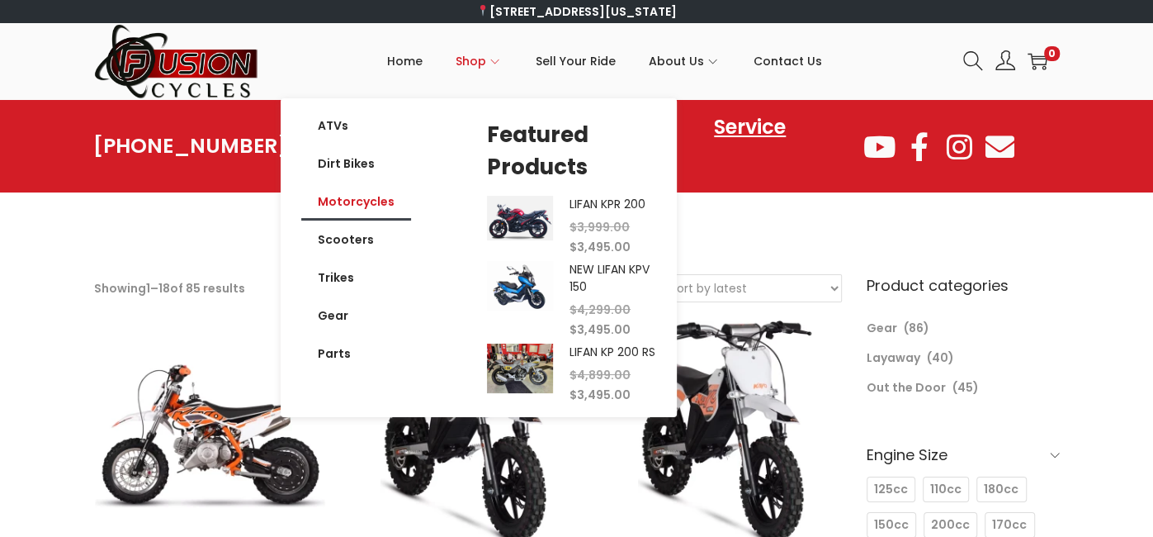
click at [329, 205] on link "Motorcycles" at bounding box center [356, 201] width 110 height 38
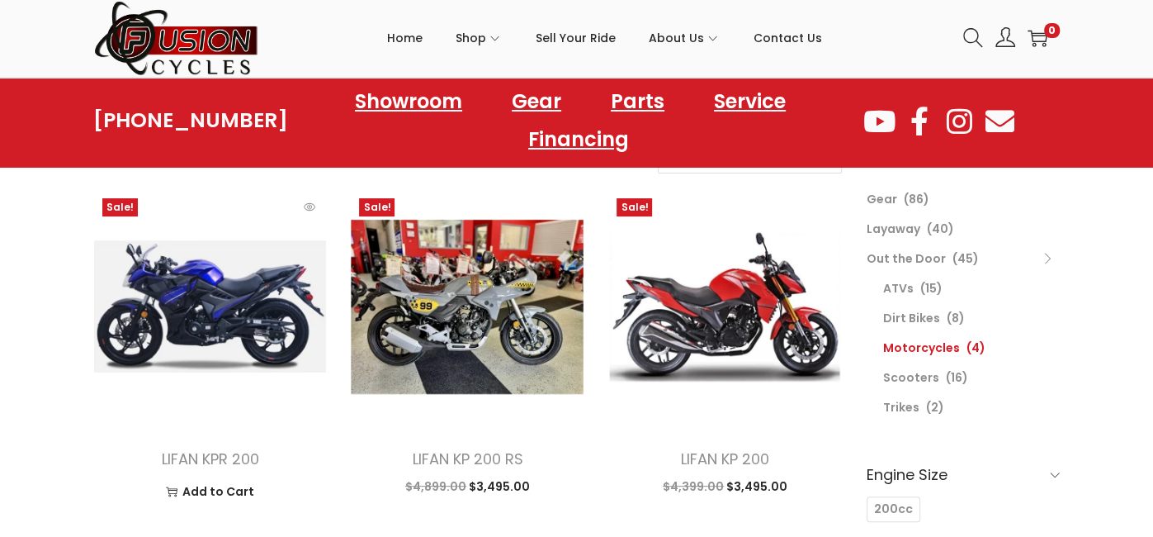
scroll to position [131, 0]
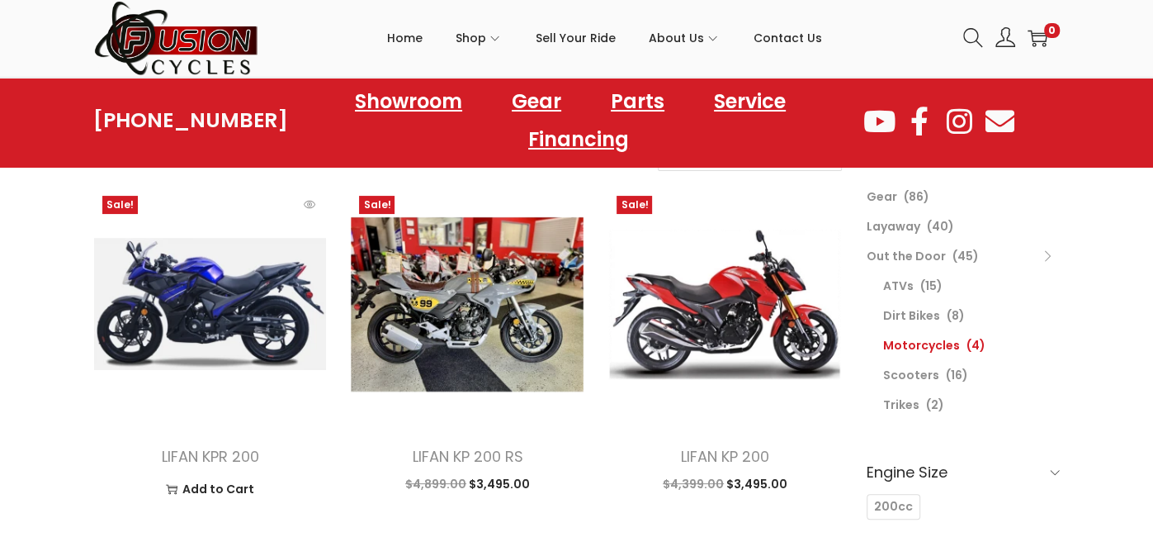
click at [176, 335] on img at bounding box center [210, 303] width 233 height 233
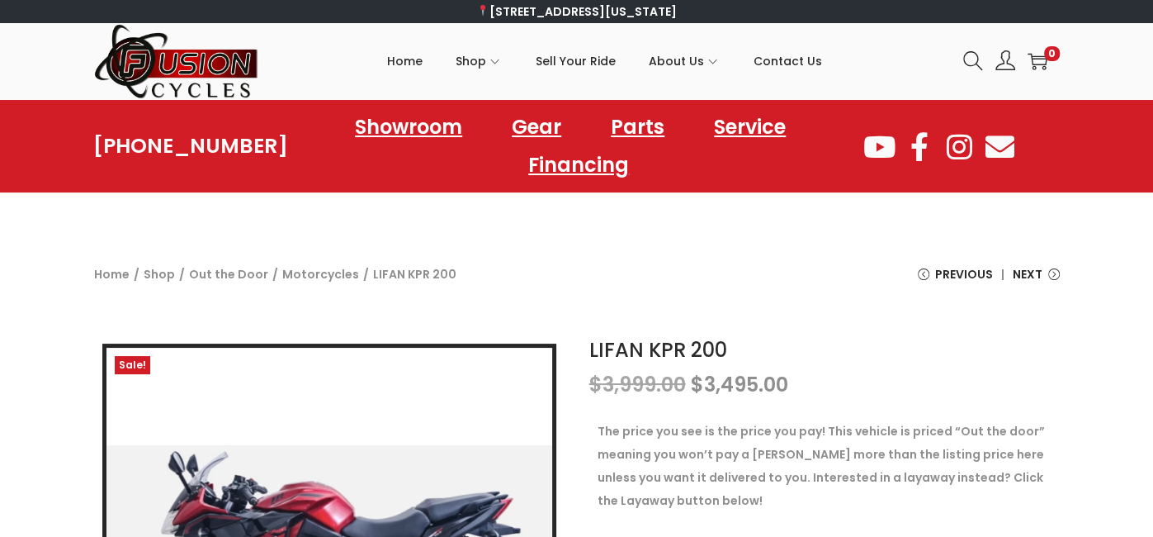
click at [547, 262] on div "Home / Shop / Out the Door / Motorcycles / LIFAN KPR 200 Previous NEW LIFAN KPV…" at bounding box center [577, 288] width 990 height 52
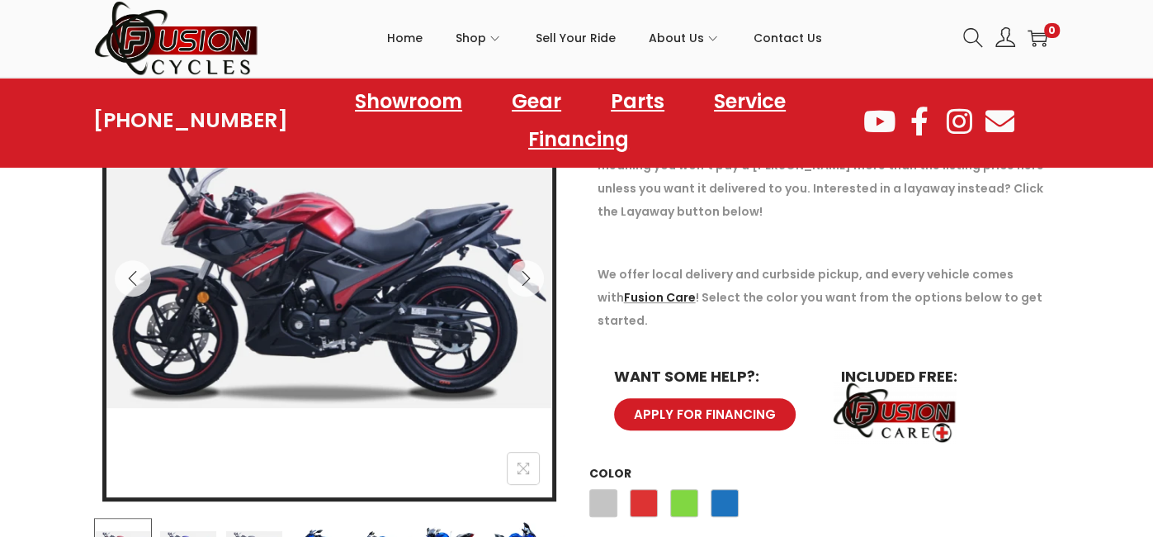
scroll to position [296, 0]
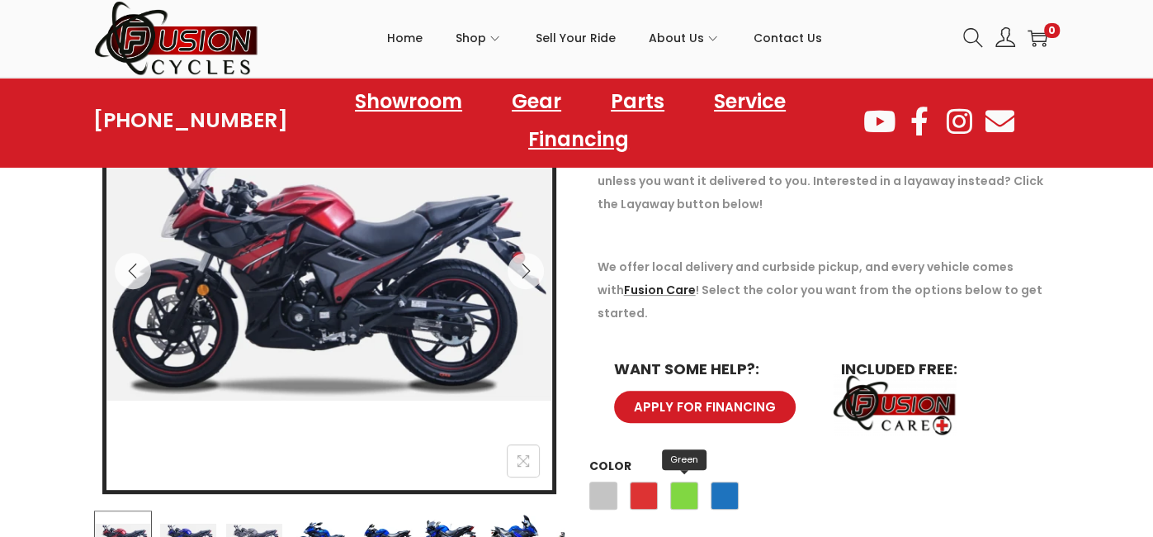
click at [683, 481] on span "Green" at bounding box center [684, 495] width 28 height 28
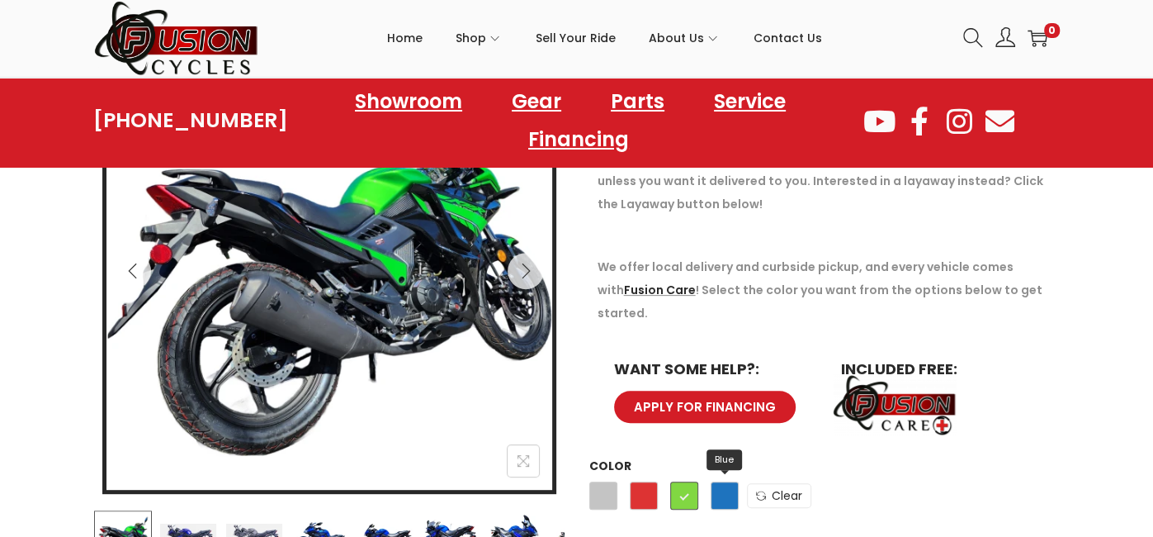
click at [720, 481] on span "Blue" at bounding box center [725, 495] width 28 height 28
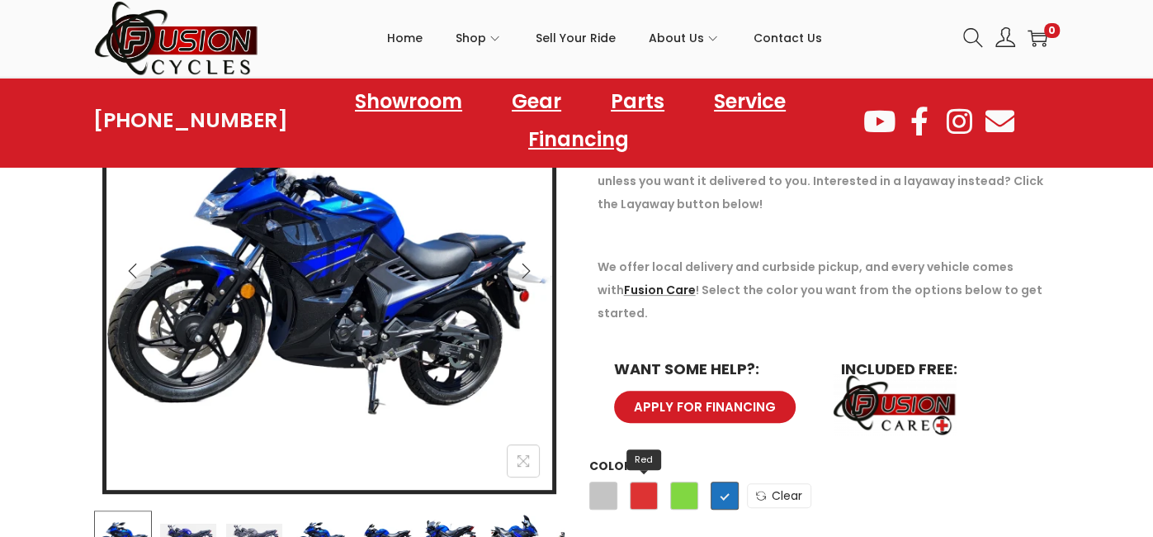
click at [633, 481] on span "Red" at bounding box center [644, 495] width 28 height 28
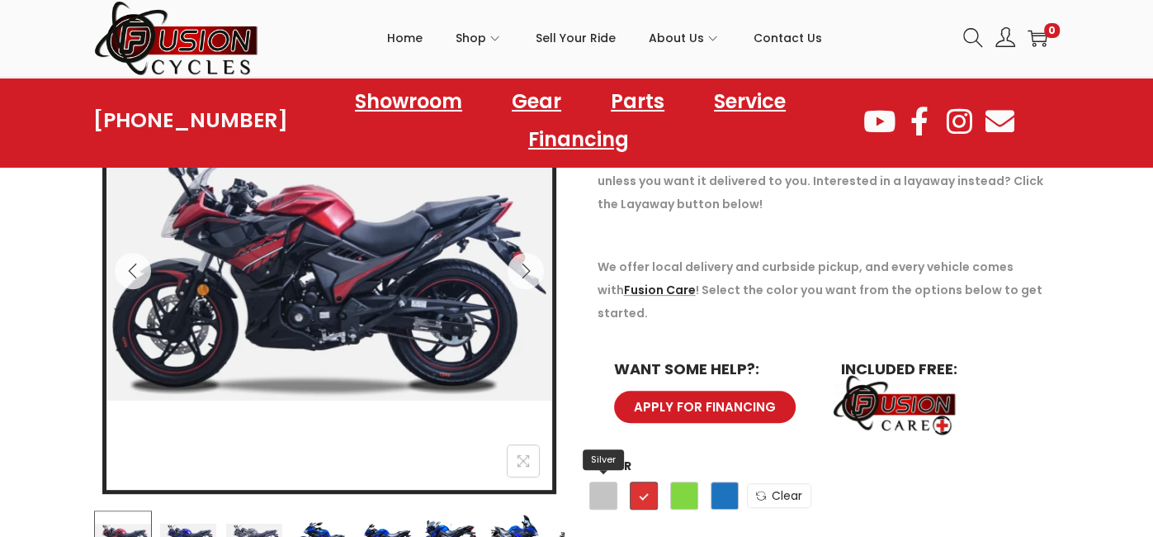
click at [602, 481] on span "Silver" at bounding box center [603, 495] width 28 height 28
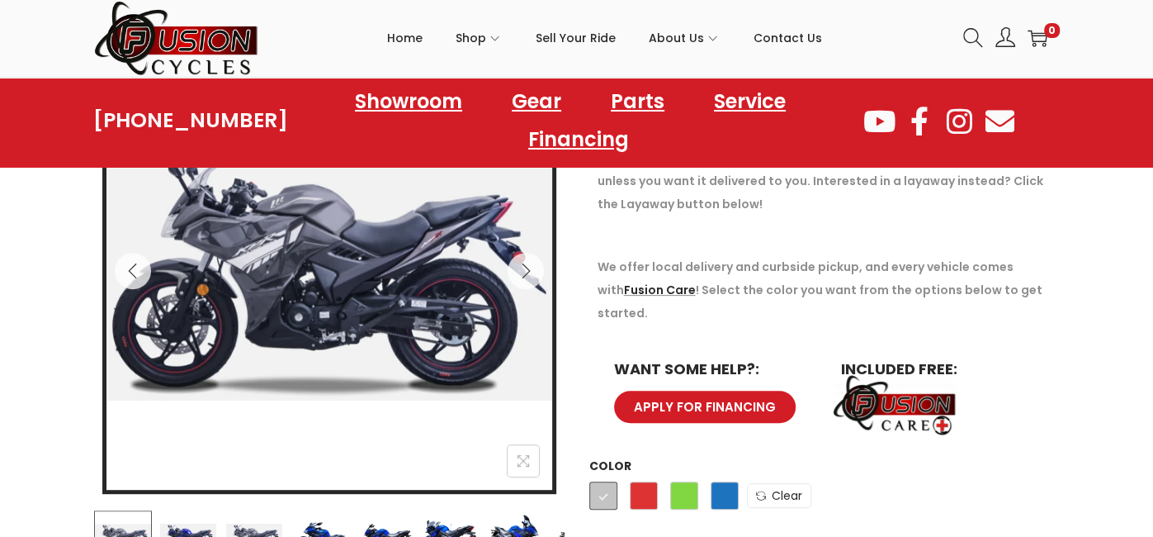
click at [913, 456] on th "Color" at bounding box center [824, 466] width 470 height 20
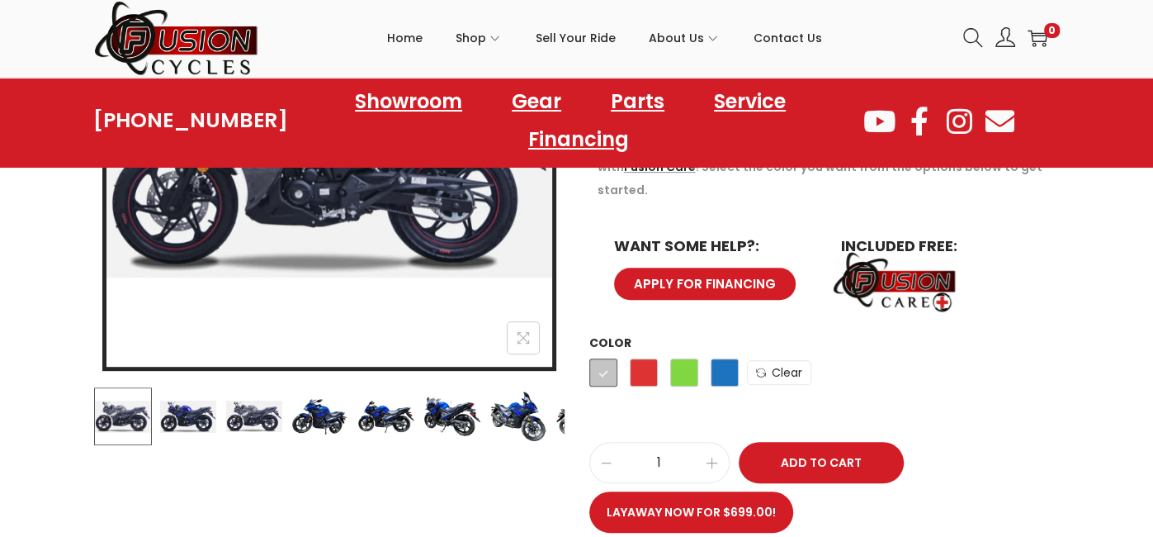
scroll to position [428, 0]
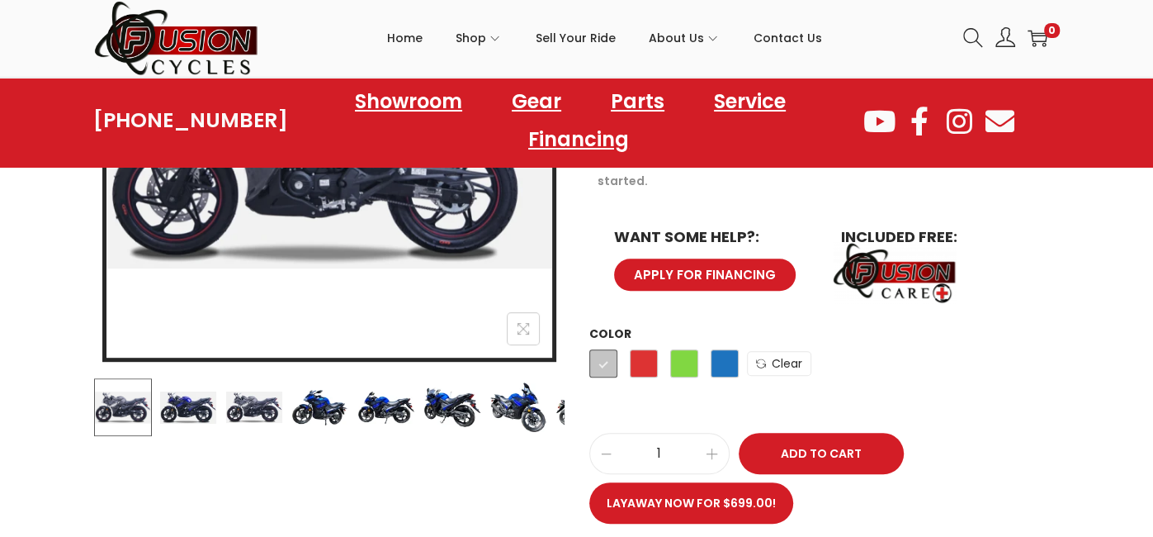
click at [395, 404] on img at bounding box center [386, 407] width 58 height 58
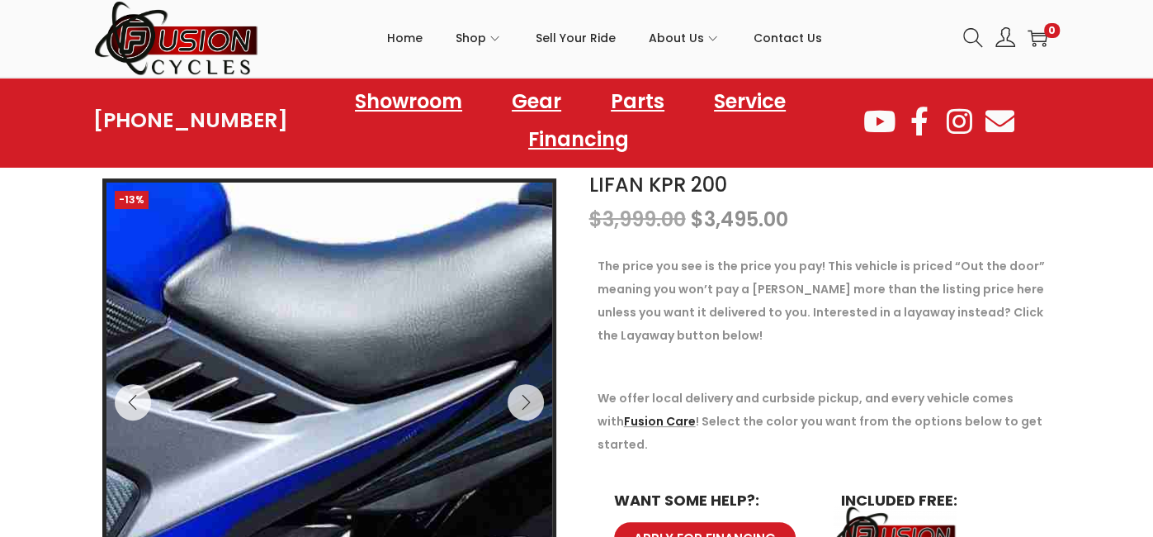
scroll to position [164, 0]
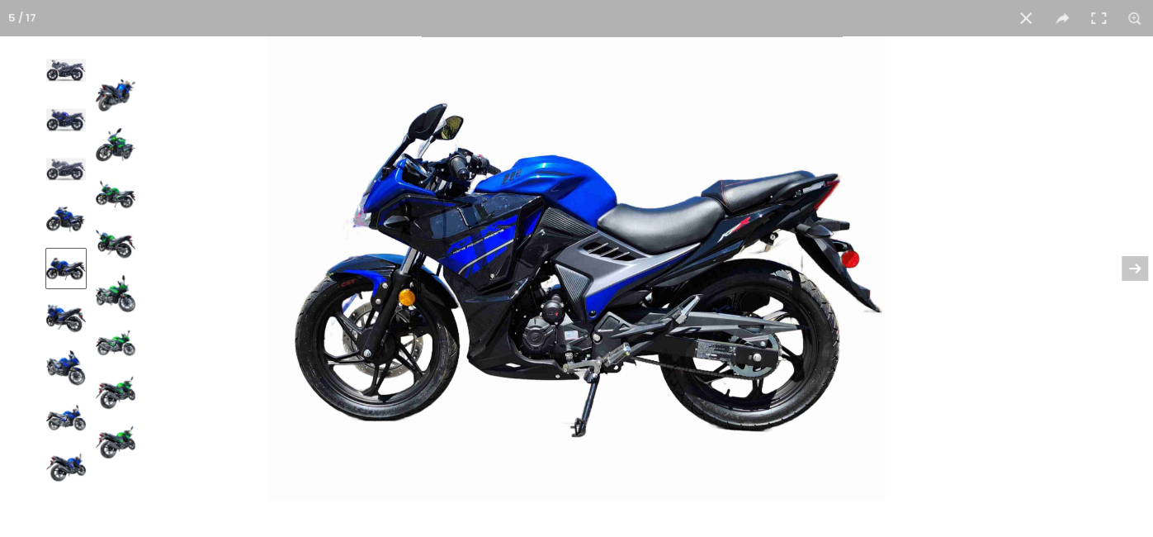
click at [110, 448] on img at bounding box center [116, 442] width 40 height 40
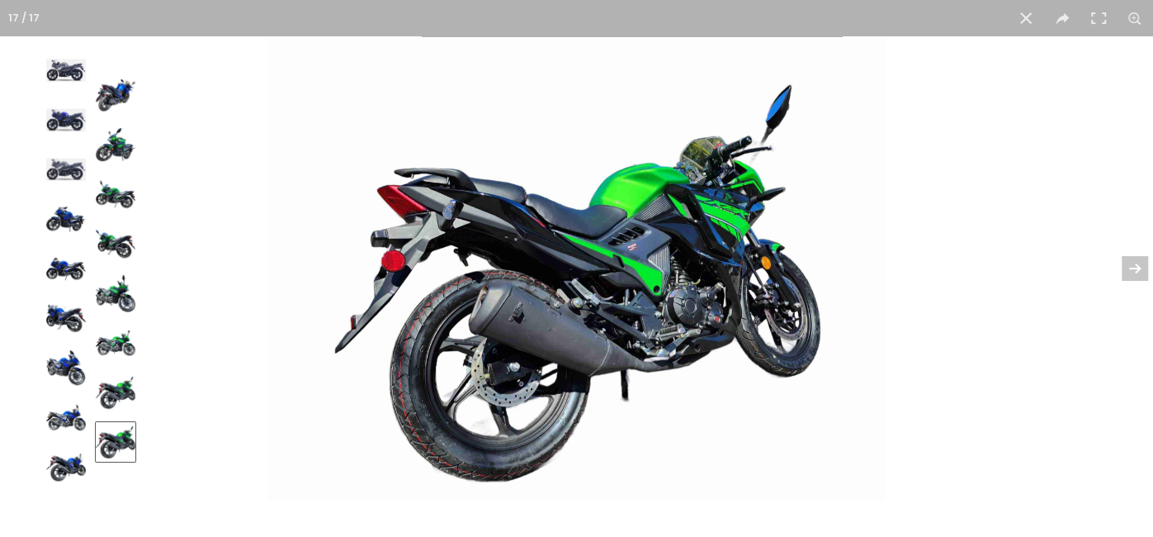
click at [102, 306] on img at bounding box center [116, 293] width 40 height 40
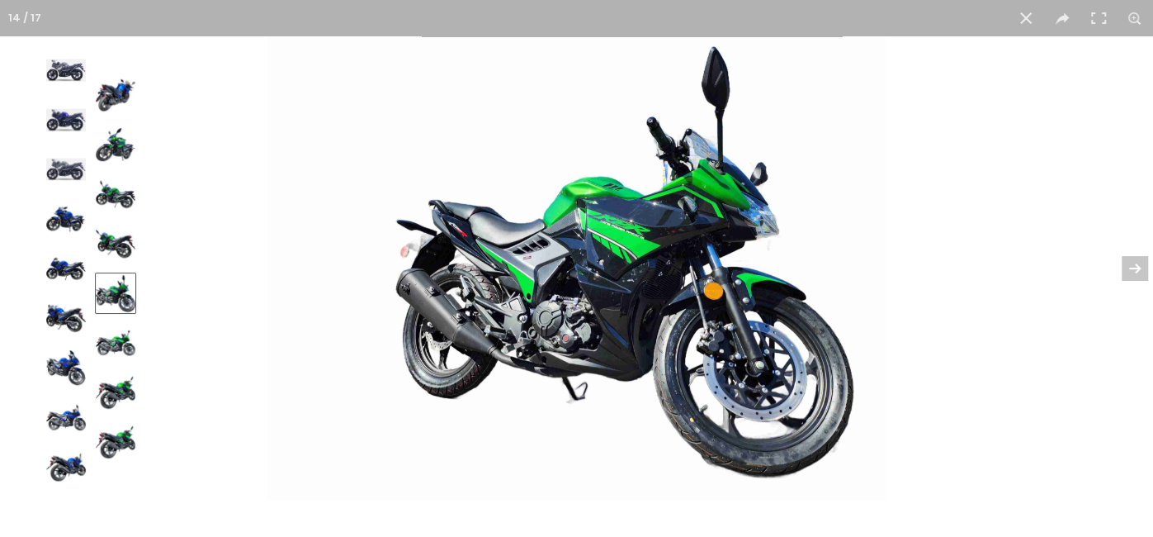
scroll to position [131, 0]
click at [1023, 18] on button at bounding box center [1026, 18] width 36 height 36
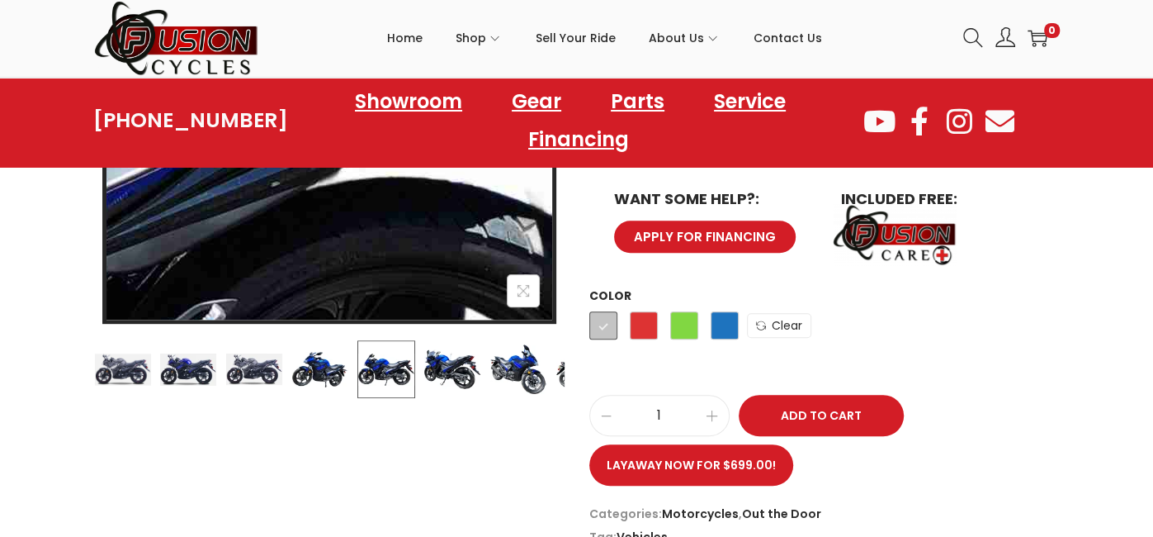
scroll to position [527, 0]
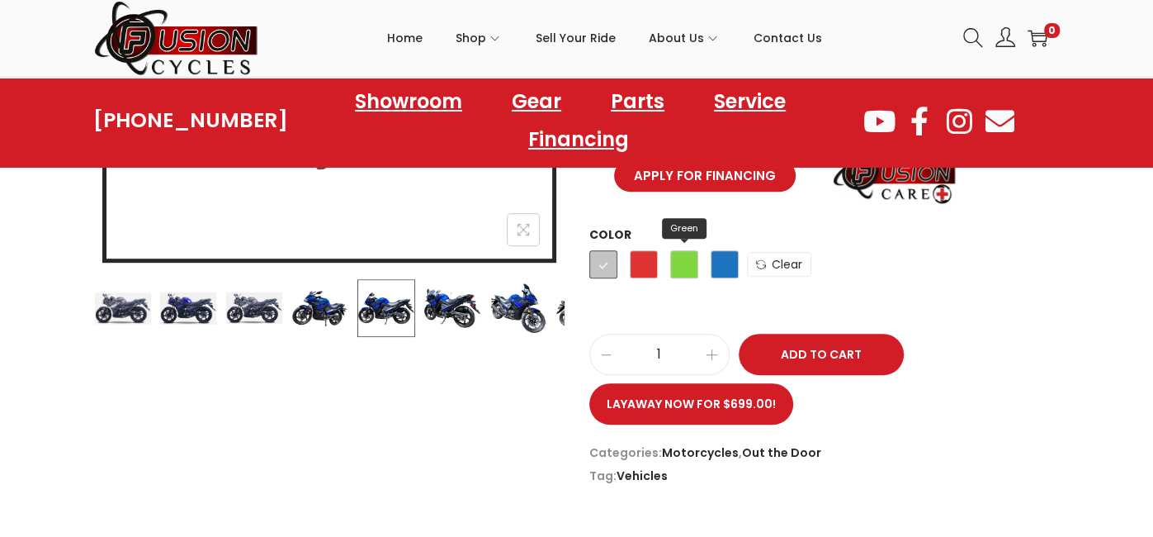
click at [676, 250] on span "Green" at bounding box center [684, 264] width 28 height 28
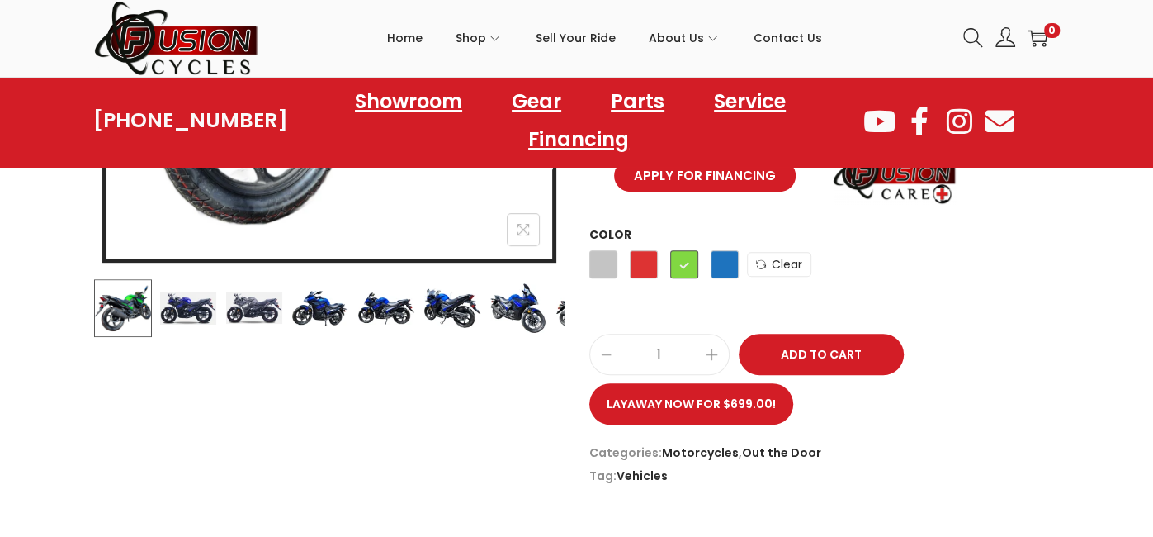
click at [933, 301] on form "Color Choose an option Silver Red Green Blue Silver Red Green Blue Clear LIFAN …" at bounding box center [824, 300] width 470 height 150
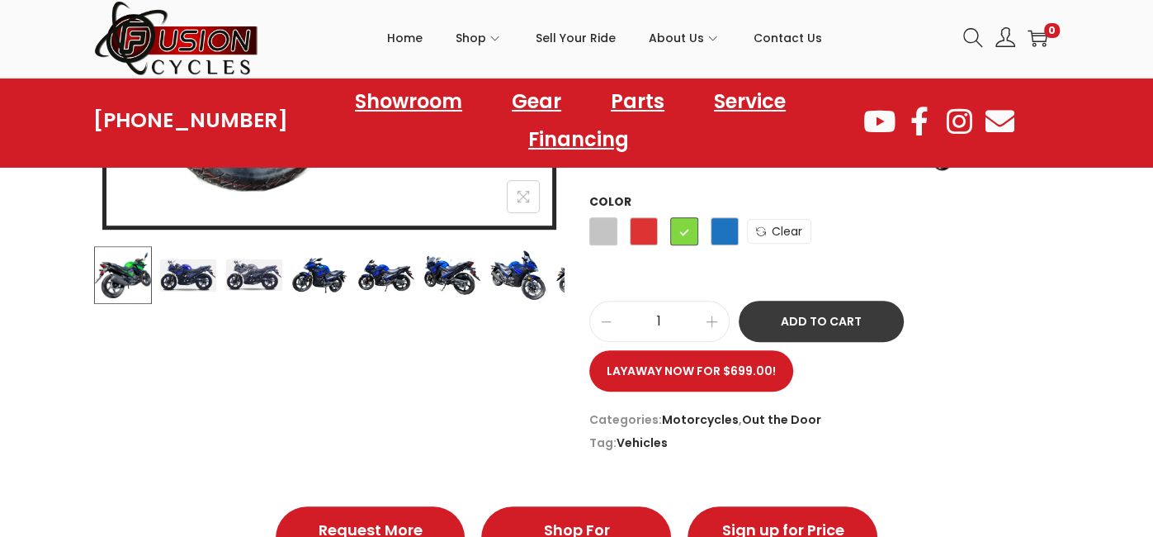
click at [808, 309] on button "Add to Cart" at bounding box center [821, 320] width 165 height 41
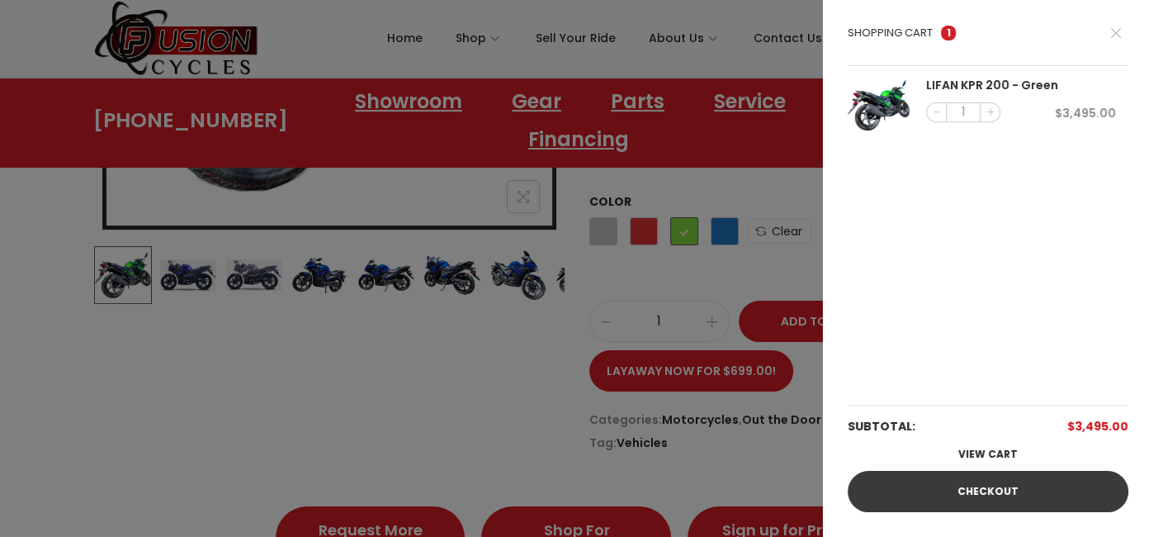
click at [926, 492] on link "Checkout" at bounding box center [988, 490] width 281 height 41
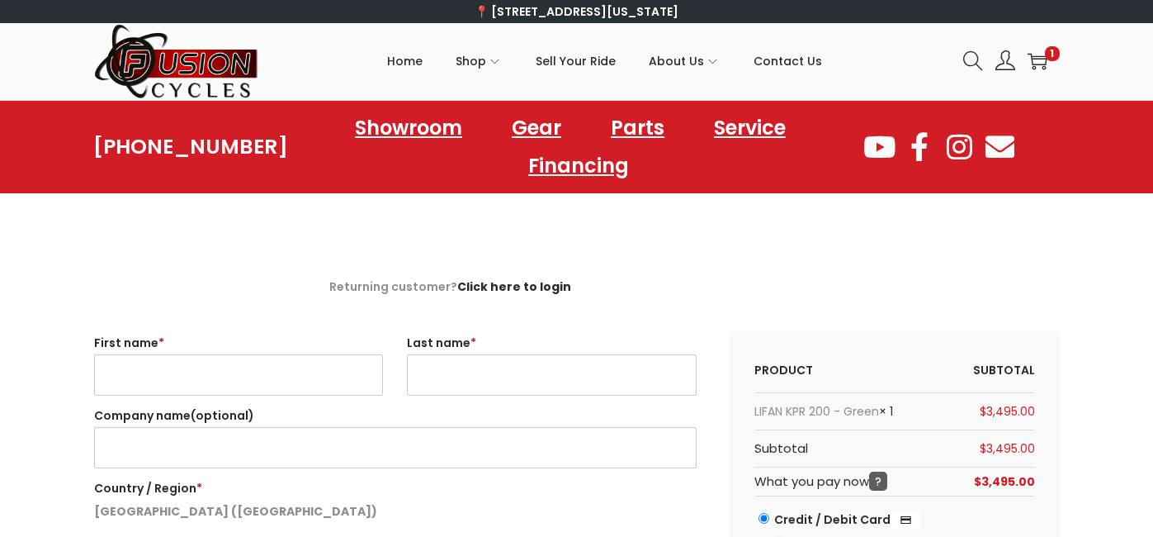
select select "VA"
